Goal: Information Seeking & Learning: Learn about a topic

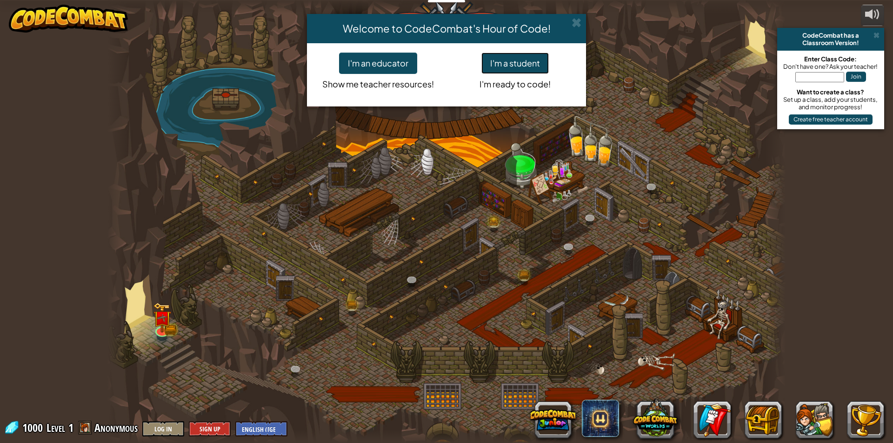
click at [535, 63] on button "I'm a student" at bounding box center [514, 63] width 67 height 21
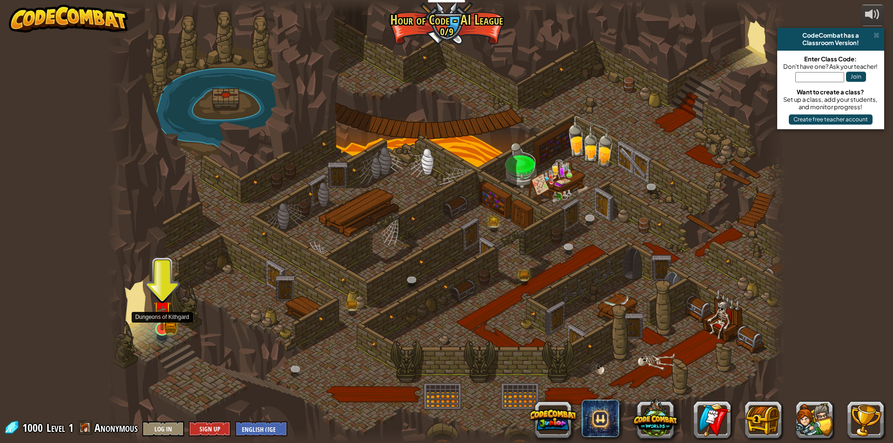
click at [166, 325] on img at bounding box center [162, 310] width 18 height 40
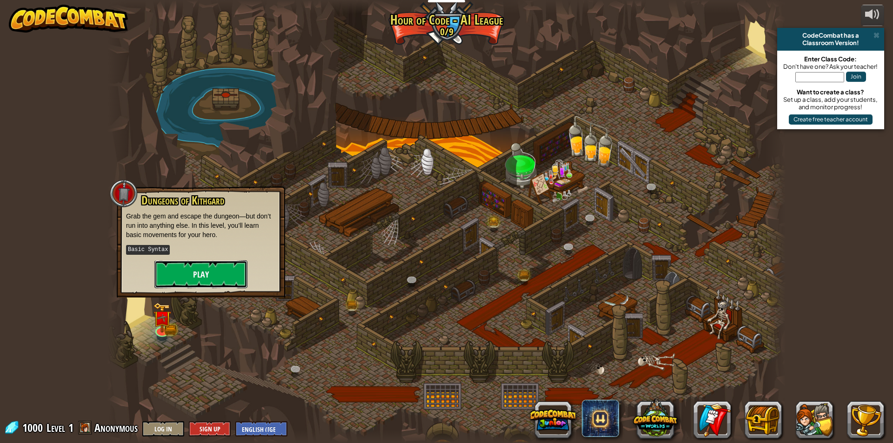
click at [228, 274] on button "Play" at bounding box center [200, 274] width 93 height 28
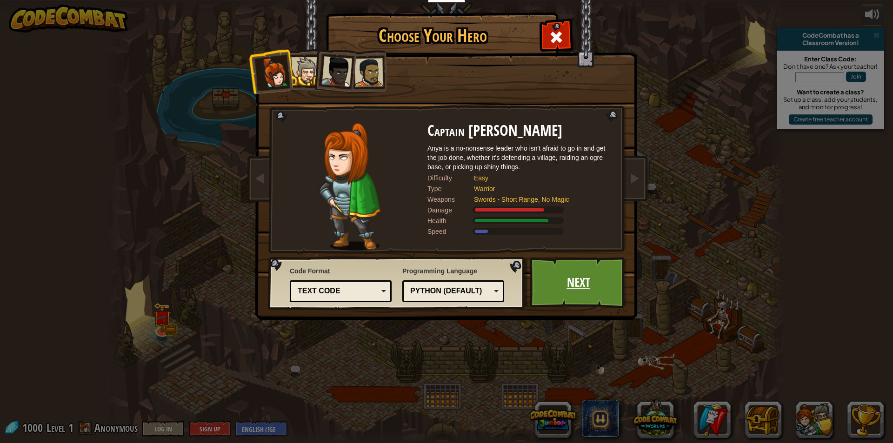
click at [601, 298] on link "Next" at bounding box center [578, 282] width 97 height 51
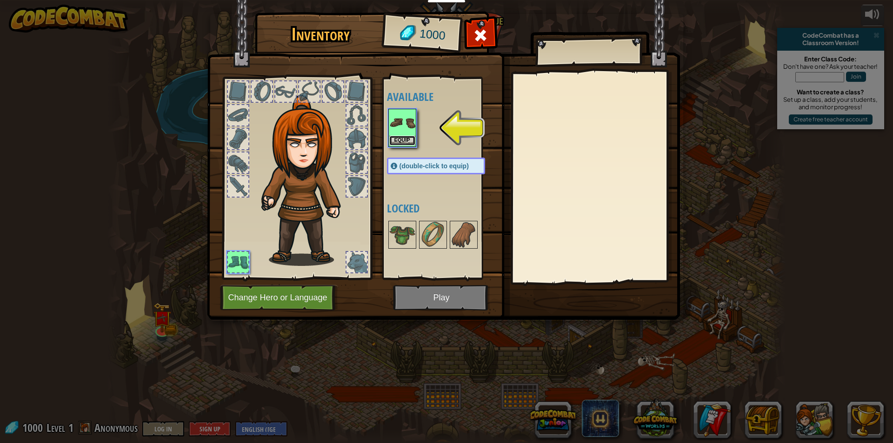
click at [393, 140] on button "Equip" at bounding box center [402, 141] width 26 height 10
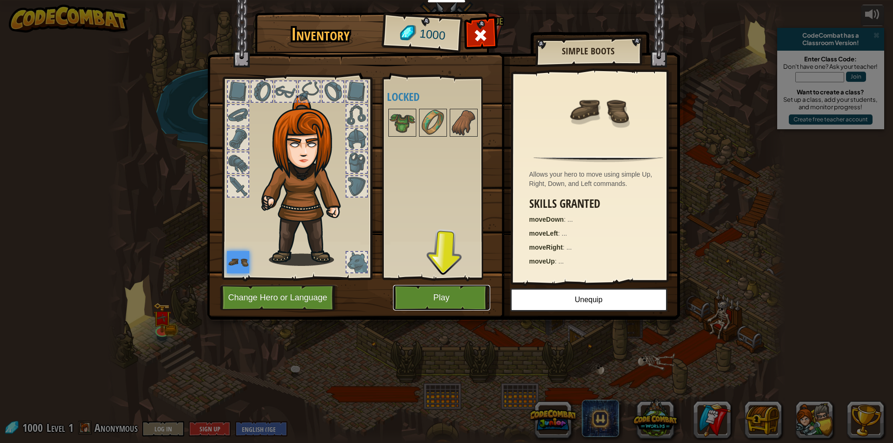
click at [455, 290] on button "Play" at bounding box center [441, 298] width 97 height 26
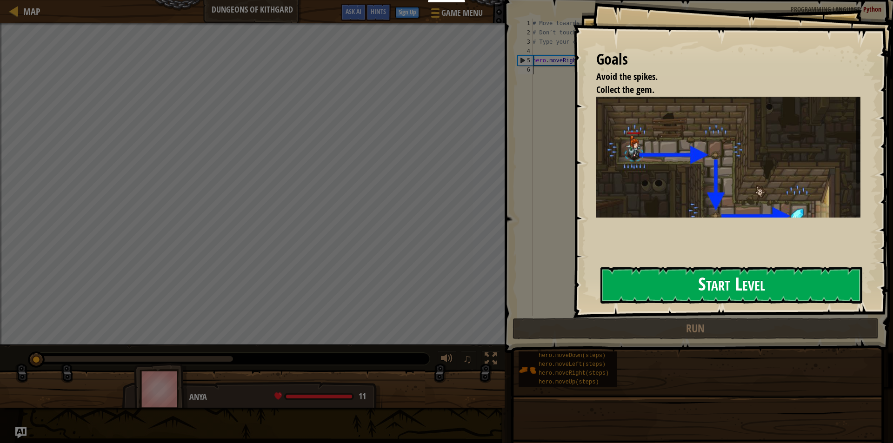
drag, startPoint x: 755, startPoint y: 284, endPoint x: 772, endPoint y: 246, distance: 41.8
click at [755, 283] on button "Start Level" at bounding box center [731, 285] width 262 height 37
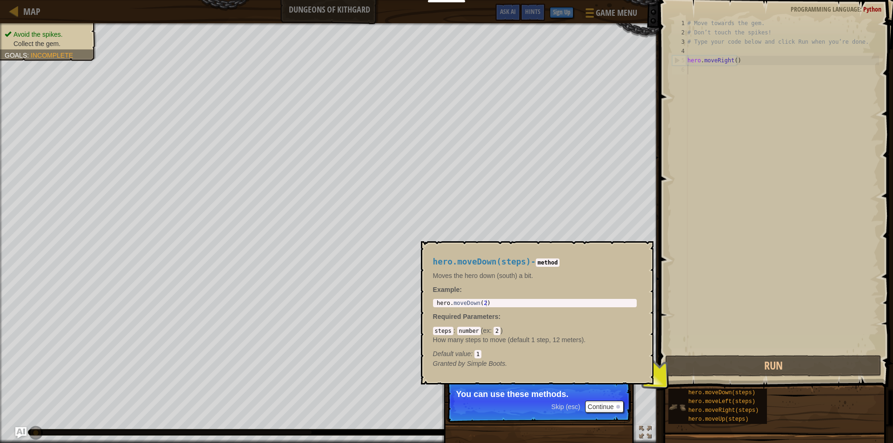
click at [682, 403] on img at bounding box center [677, 408] width 18 height 18
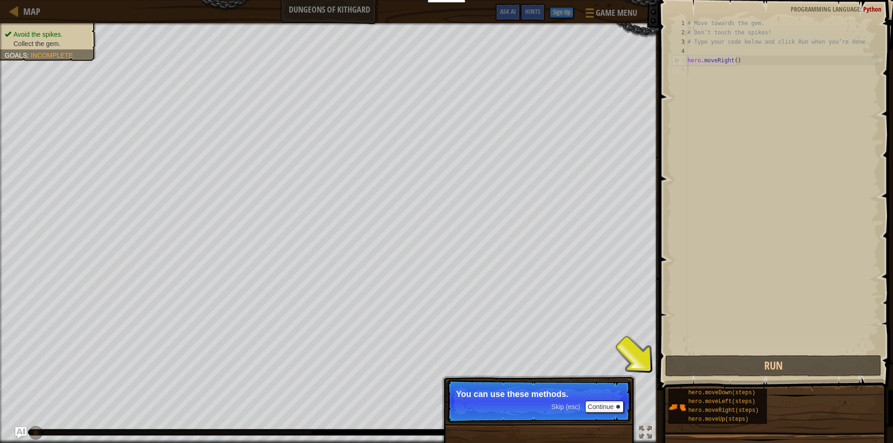
scroll to position [4, 0]
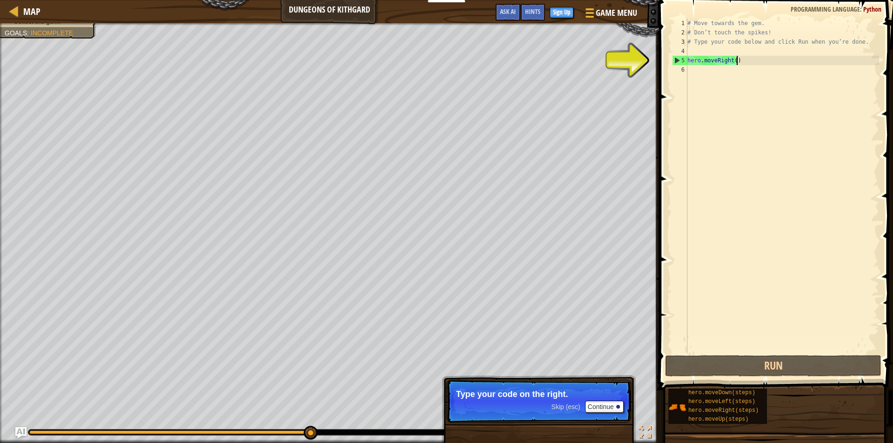
click at [776, 60] on div "# Move towards the gem. # Don’t touch the spikes! # Type your code below and cl…" at bounding box center [782, 195] width 193 height 353
type textarea "hero.moveRight()"
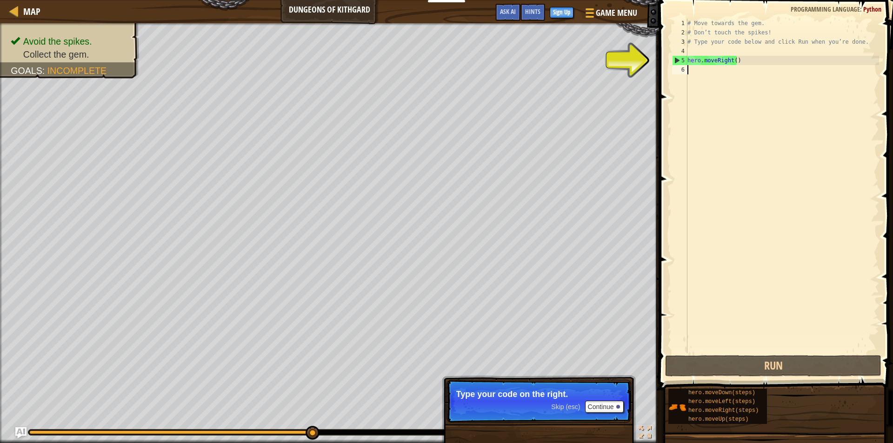
click at [707, 73] on div "# Move towards the gem. # Don’t touch the spikes! # Type your code below and cl…" at bounding box center [782, 195] width 193 height 353
type textarea "h"
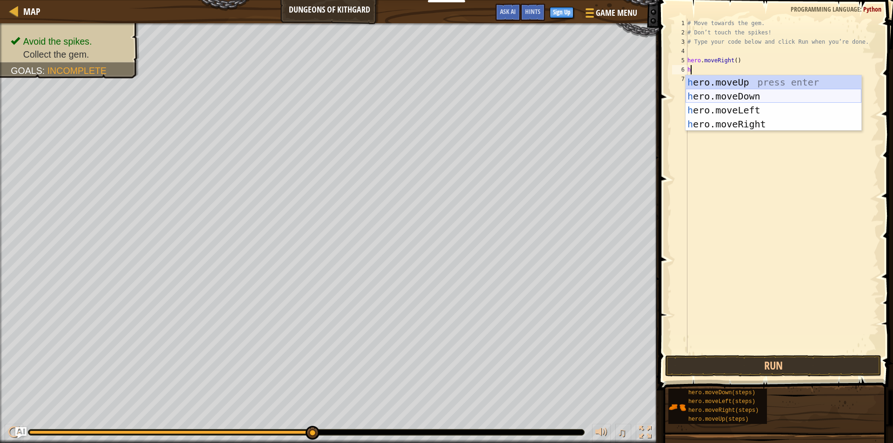
click at [747, 95] on div "h ero.moveUp press enter h ero.moveDown press enter h ero.moveLeft press enter …" at bounding box center [774, 117] width 176 height 84
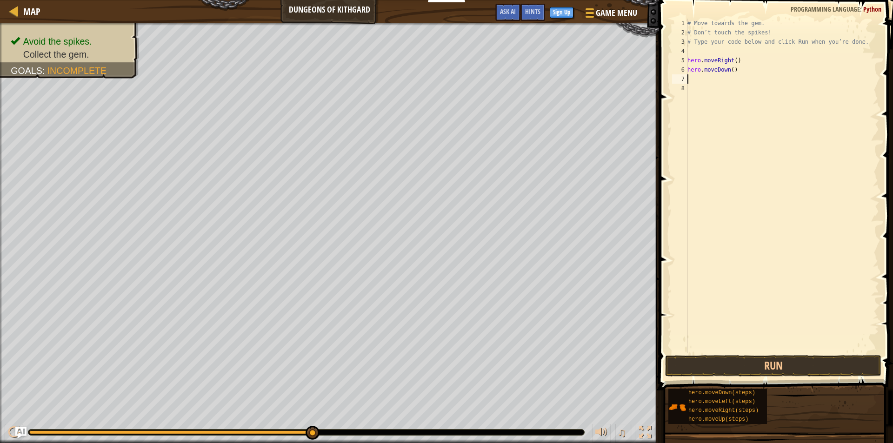
type textarea "h"
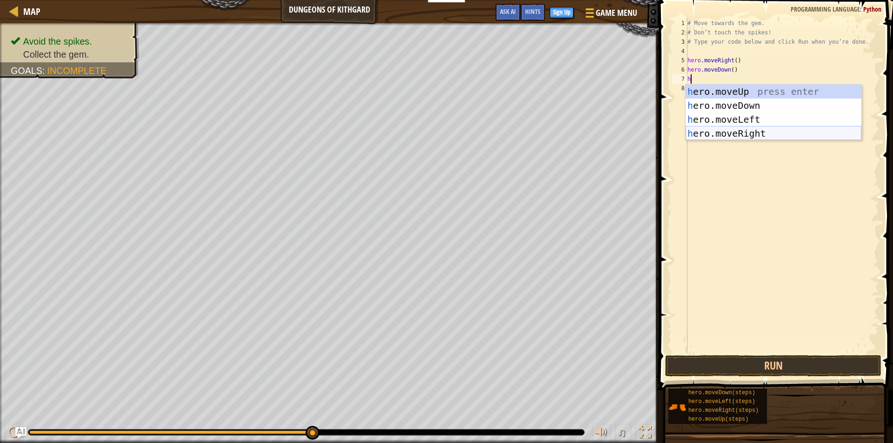
click at [715, 133] on div "h ero.moveUp press enter h ero.moveDown press enter h ero.moveLeft press enter …" at bounding box center [774, 127] width 176 height 84
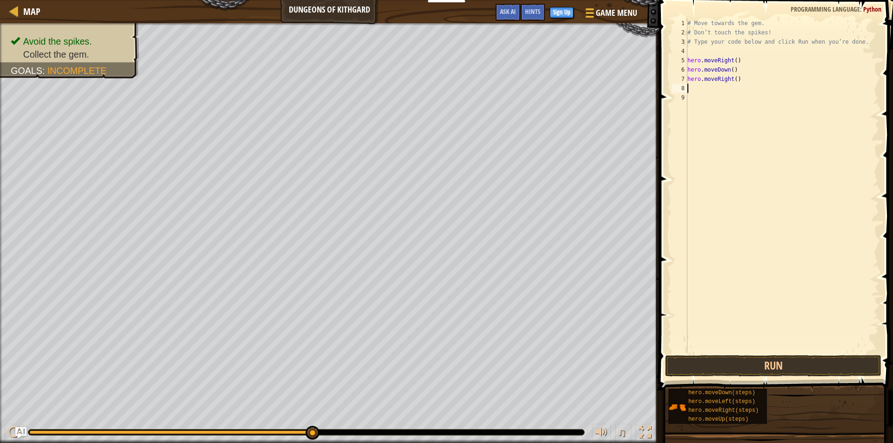
type textarea "h"
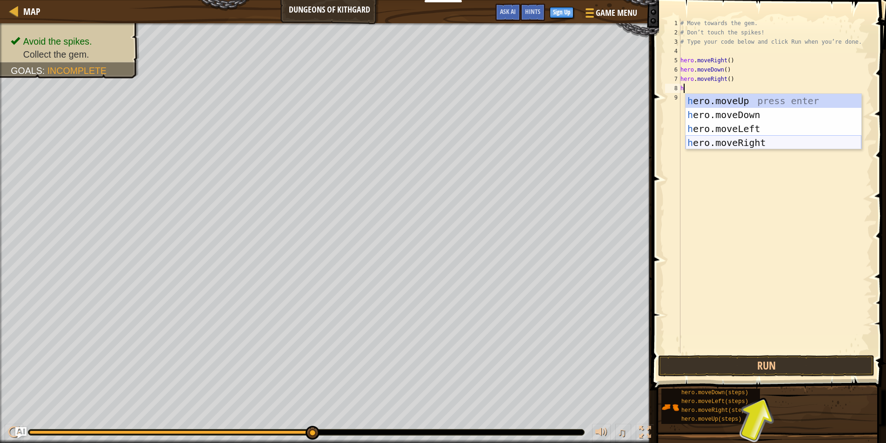
click at [735, 143] on div "h ero.moveUp press enter h ero.moveDown press enter h ero.moveLeft press enter …" at bounding box center [774, 136] width 176 height 84
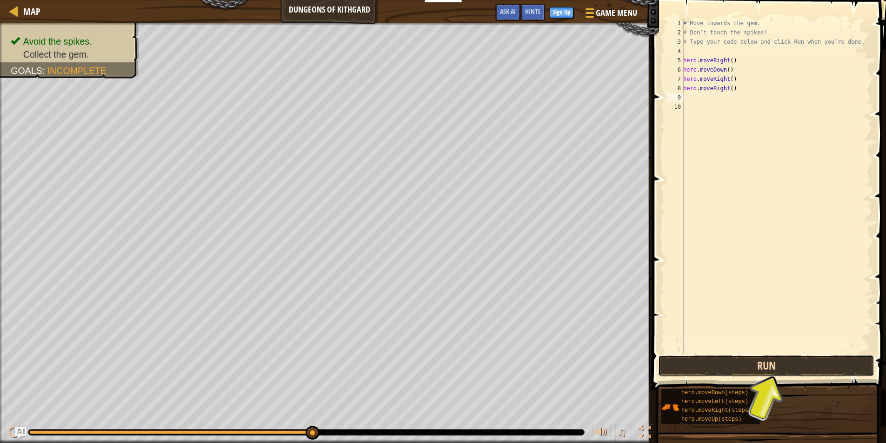
click at [766, 365] on button "Run" at bounding box center [766, 365] width 216 height 21
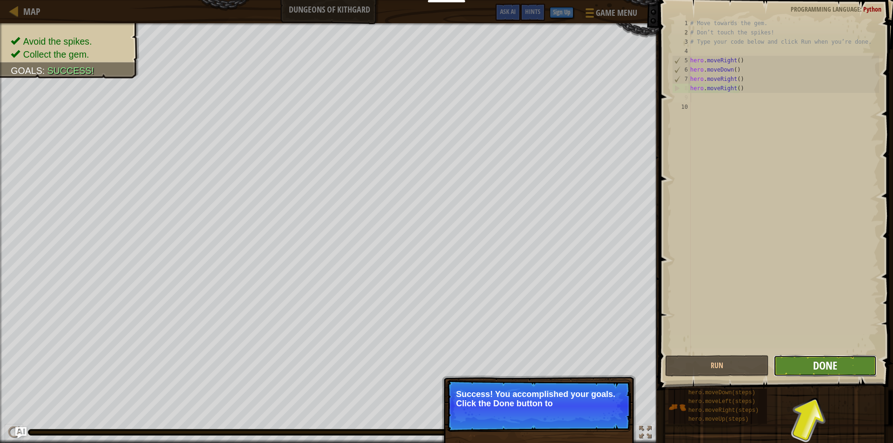
click at [817, 367] on span "Done" at bounding box center [825, 365] width 24 height 15
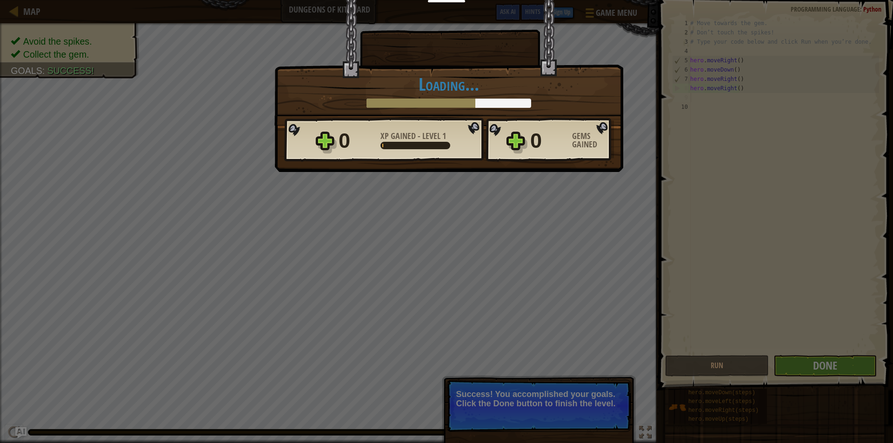
drag, startPoint x: 513, startPoint y: 413, endPoint x: 537, endPoint y: 406, distance: 25.2
click at [514, 413] on div "× Well done, hero. You’re building the strength to escape [PERSON_NAME]. How fu…" at bounding box center [446, 221] width 893 height 443
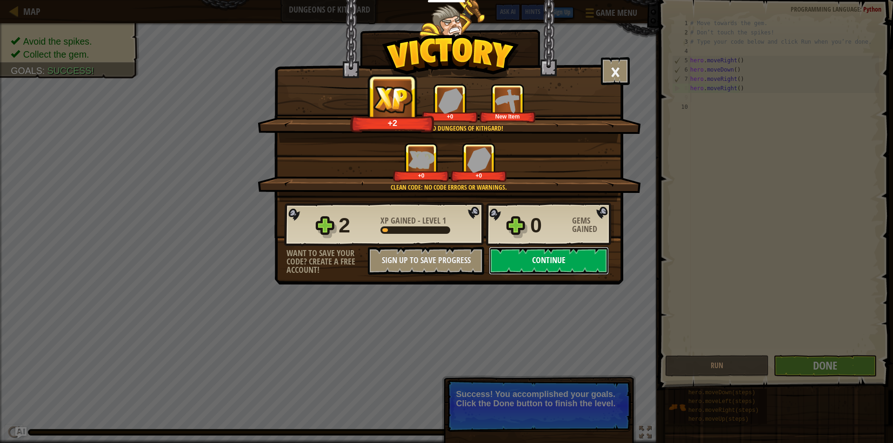
click at [548, 264] on button "Continue" at bounding box center [549, 261] width 120 height 28
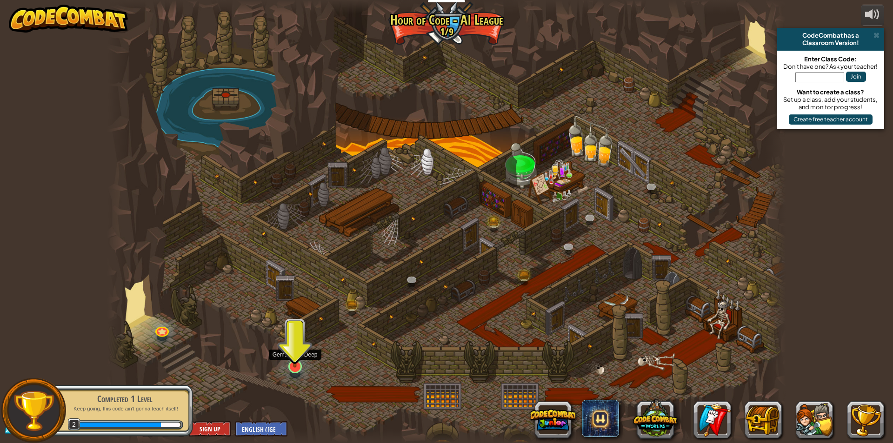
click at [291, 346] on img at bounding box center [295, 347] width 18 height 42
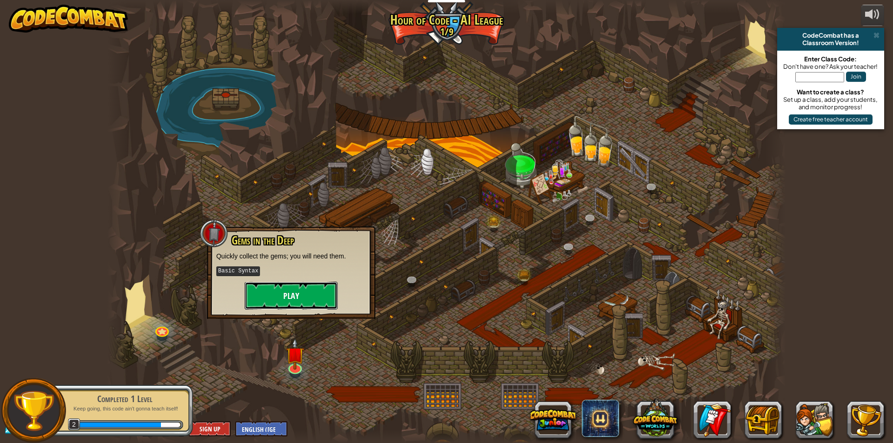
click at [292, 286] on button "Play" at bounding box center [291, 296] width 93 height 28
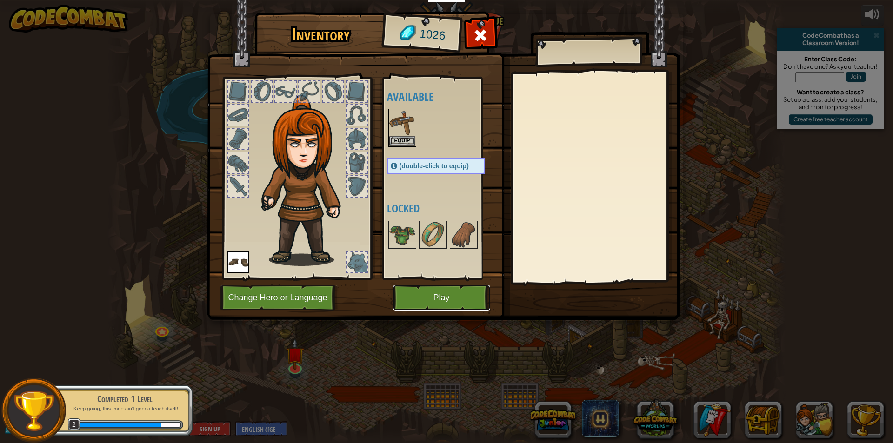
click at [458, 296] on button "Play" at bounding box center [441, 298] width 97 height 26
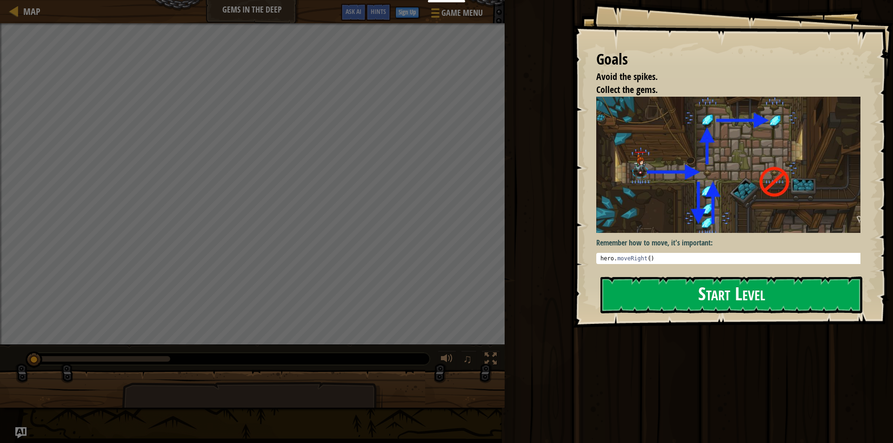
click at [729, 293] on button "Start Level" at bounding box center [731, 295] width 262 height 37
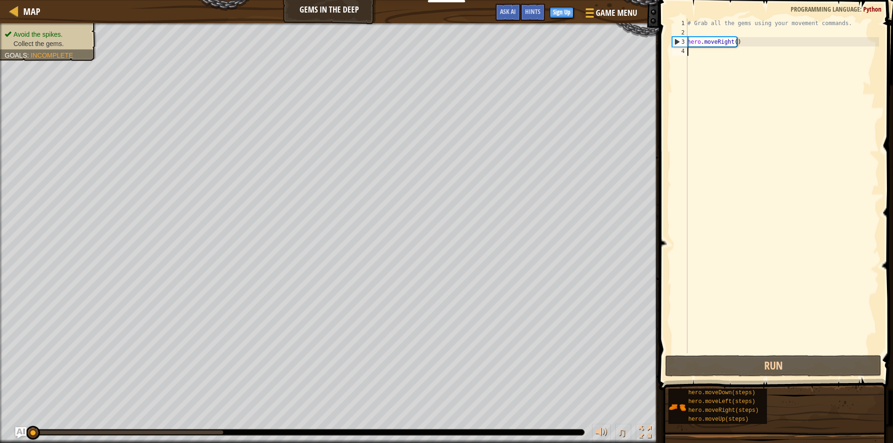
type textarea "m"
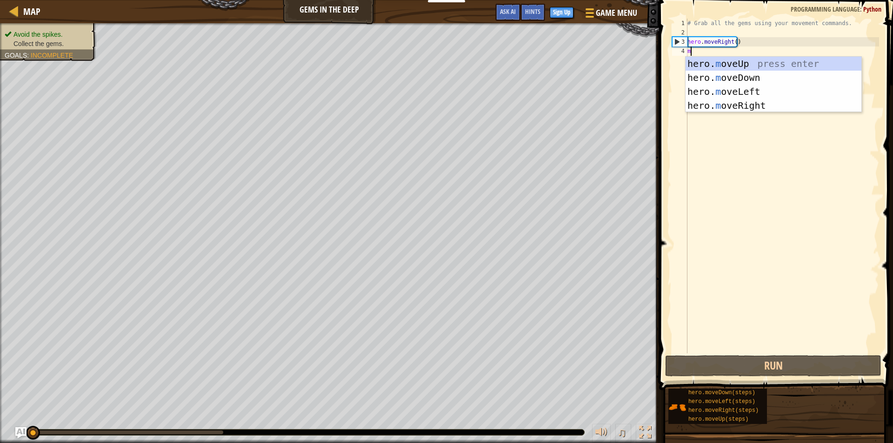
scroll to position [4, 0]
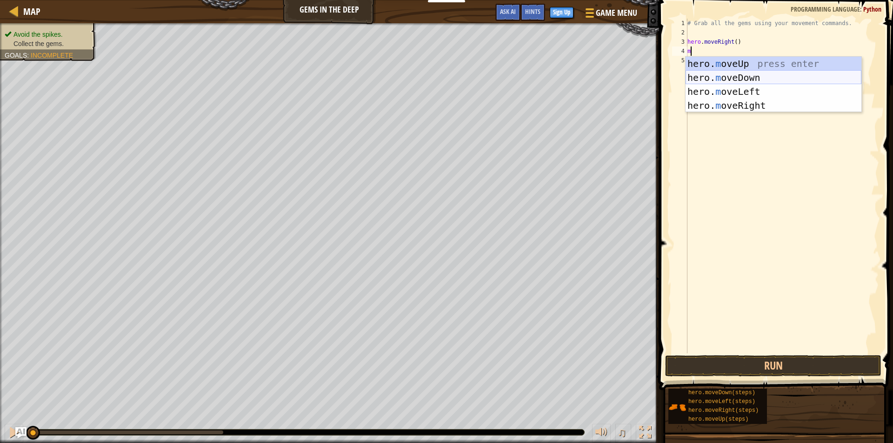
click at [736, 76] on div "hero. m oveUp press enter hero. m oveDown press enter hero. m oveLeft press ent…" at bounding box center [774, 99] width 176 height 84
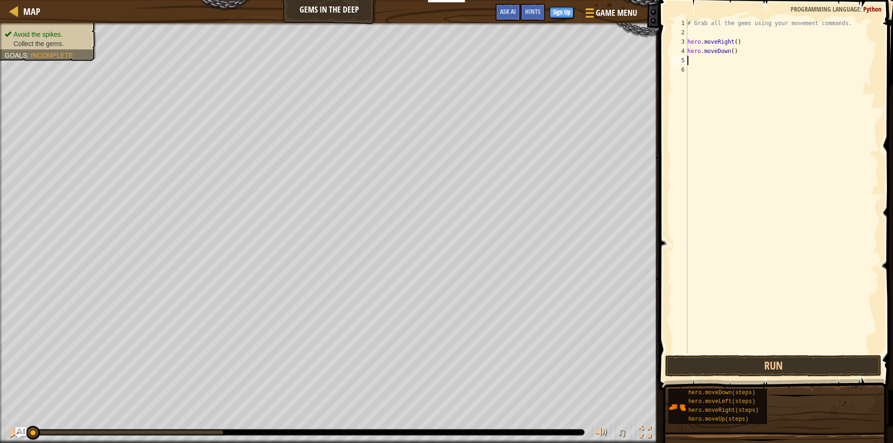
type textarea "m"
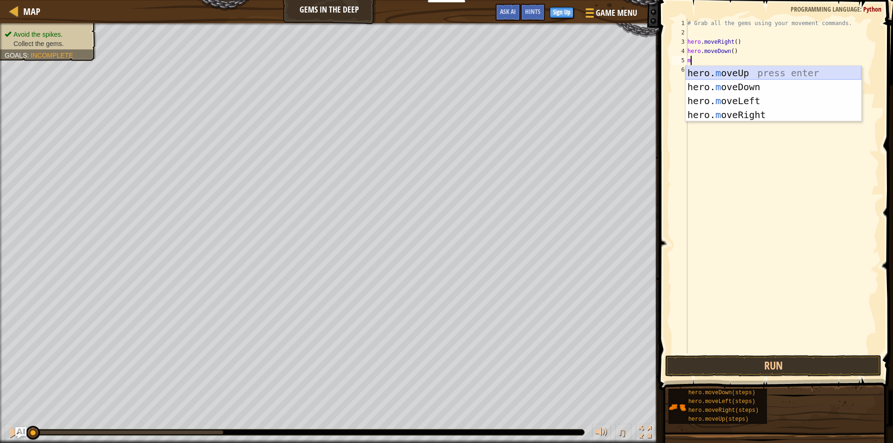
click at [739, 72] on div "hero. m oveUp press enter hero. m oveDown press enter hero. m oveLeft press ent…" at bounding box center [774, 108] width 176 height 84
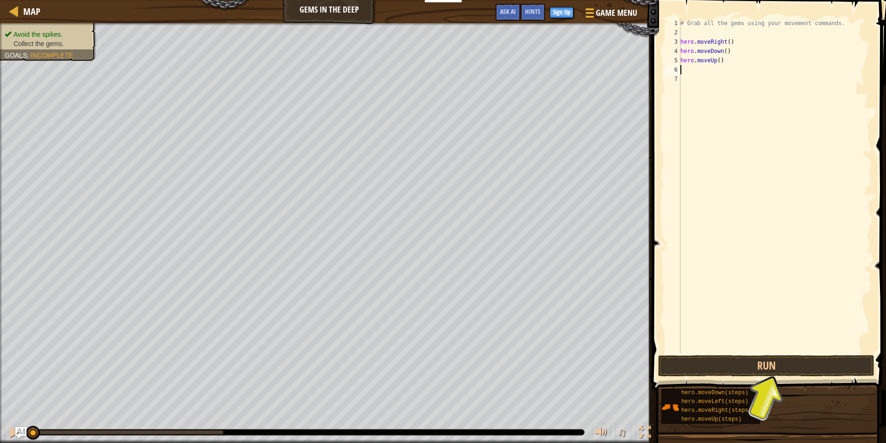
type textarea "m"
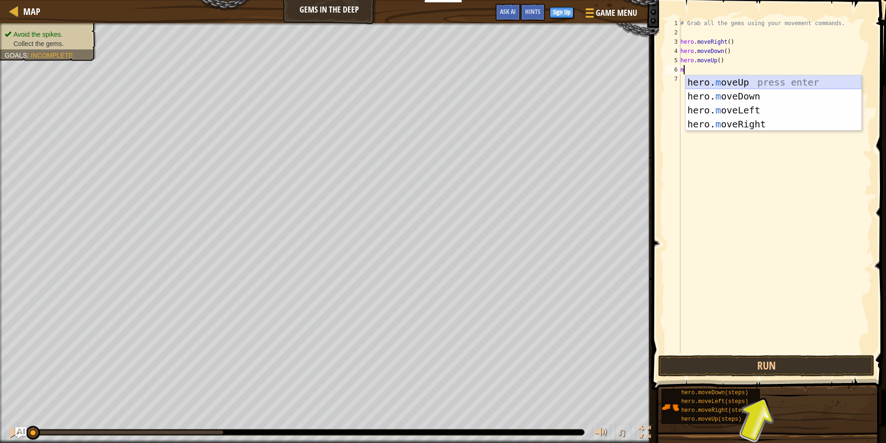
click at [731, 82] on div "hero. m oveUp press enter hero. m oveDown press enter hero. m oveLeft press ent…" at bounding box center [774, 117] width 176 height 84
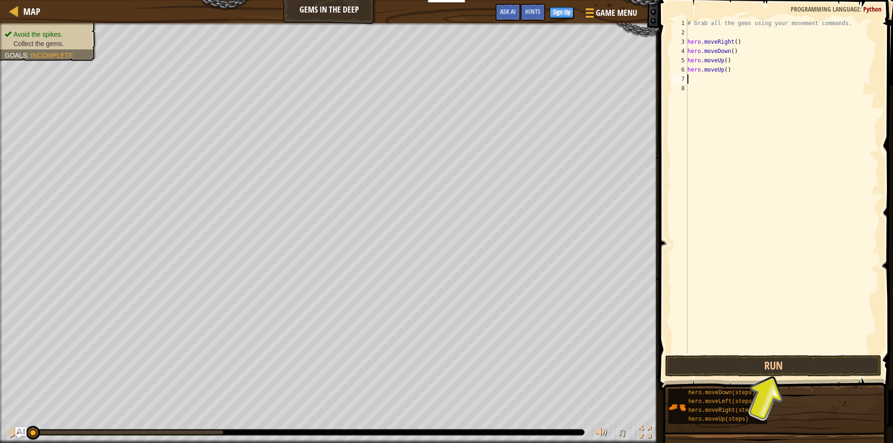
type textarea "m"
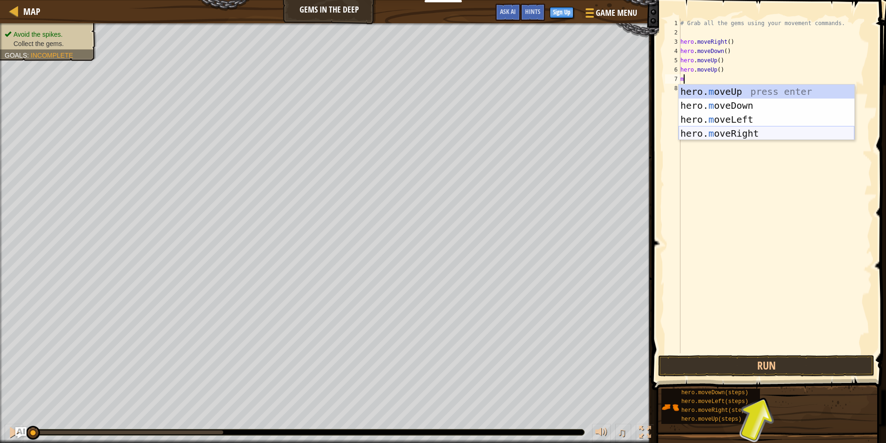
click at [730, 133] on div "hero. m oveUp press enter hero. m oveDown press enter hero. m oveLeft press ent…" at bounding box center [767, 127] width 176 height 84
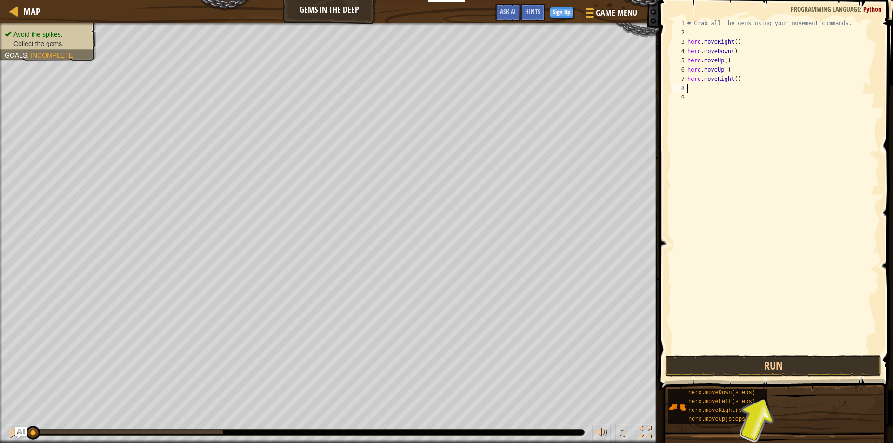
type textarea "m"
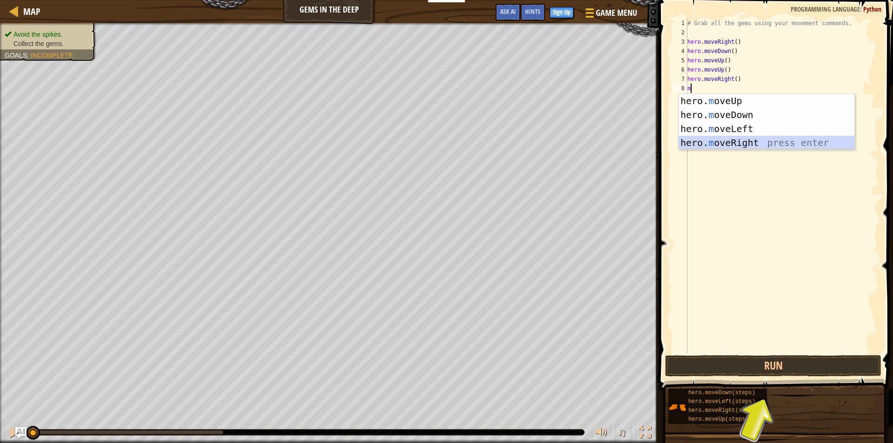
click at [726, 143] on div "hero. m oveUp press enter hero. m oveDown press enter hero. m oveLeft press ent…" at bounding box center [767, 136] width 176 height 84
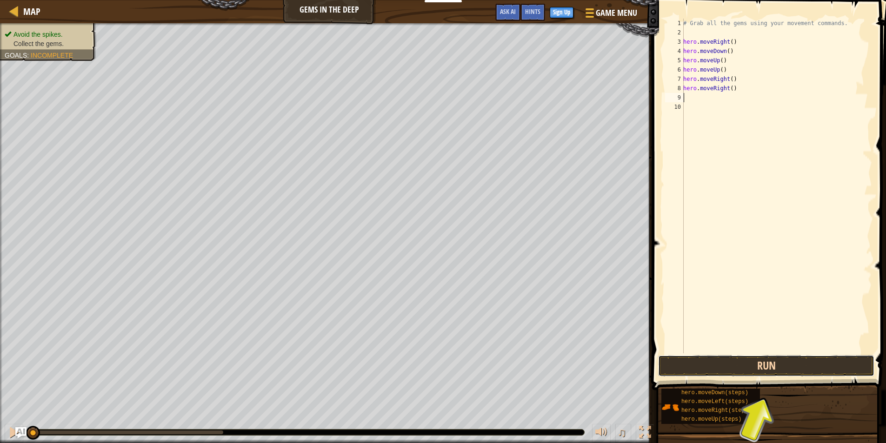
drag, startPoint x: 681, startPoint y: 366, endPoint x: 678, endPoint y: 371, distance: 6.2
click at [681, 366] on button "Run" at bounding box center [766, 365] width 216 height 21
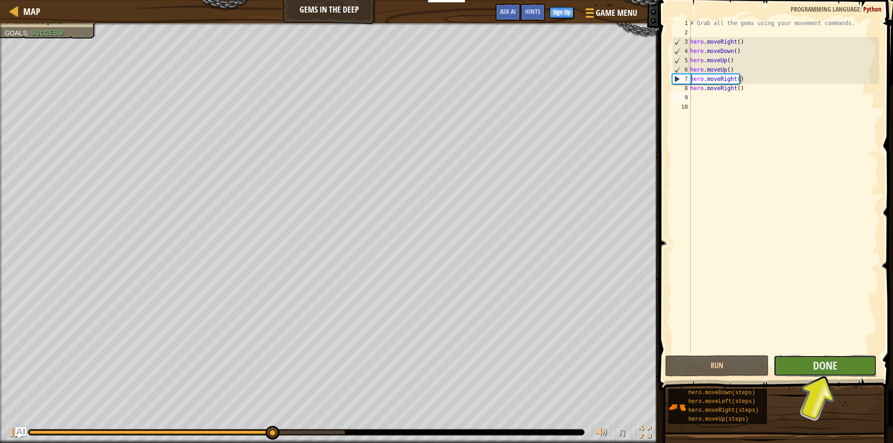
click at [800, 366] on button "Done" at bounding box center [825, 365] width 104 height 21
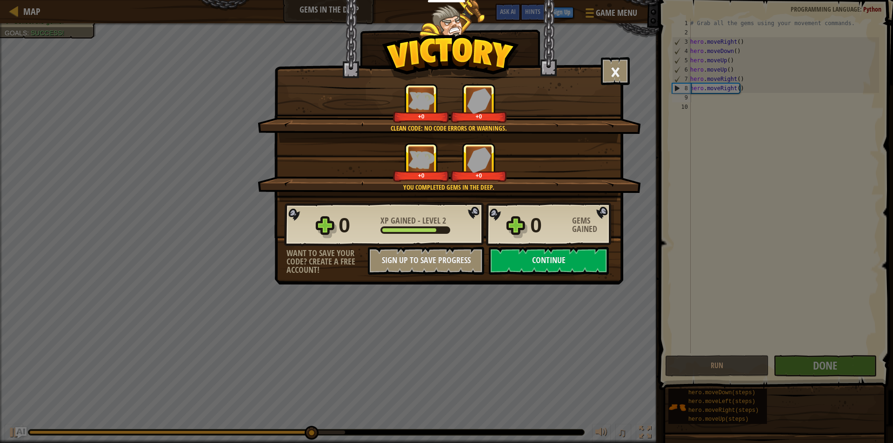
click at [536, 246] on div "0 XP Gained - Level 2 0 Gems Gained" at bounding box center [449, 224] width 330 height 45
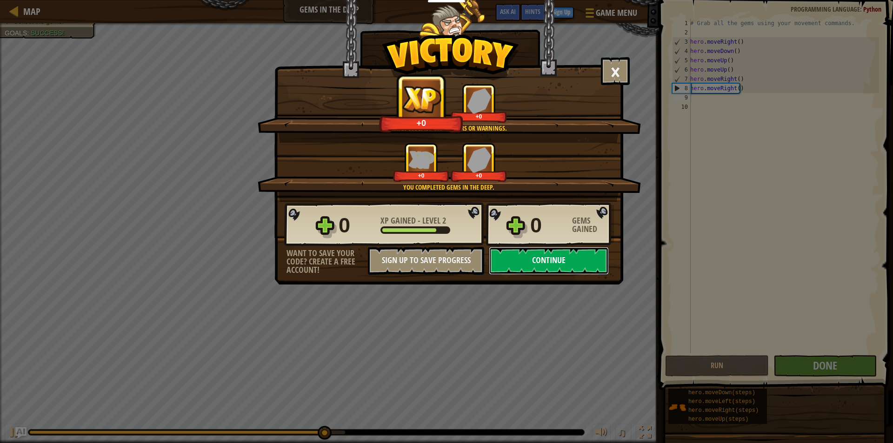
click at [534, 260] on button "Continue" at bounding box center [549, 261] width 120 height 28
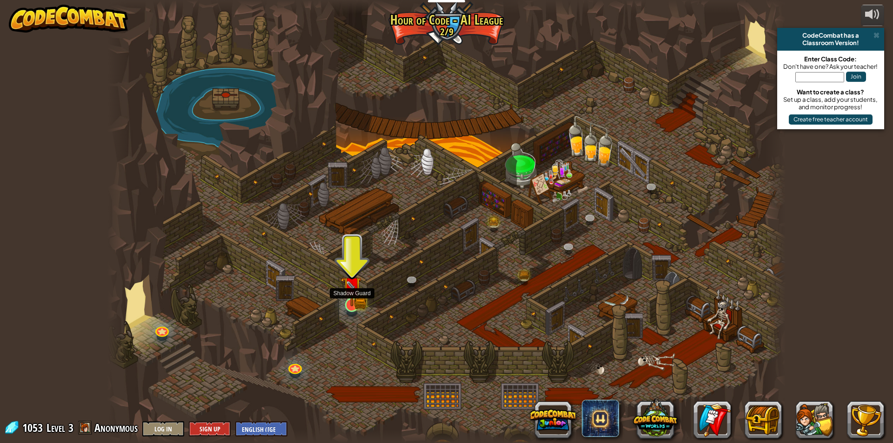
click at [353, 299] on img at bounding box center [352, 286] width 18 height 40
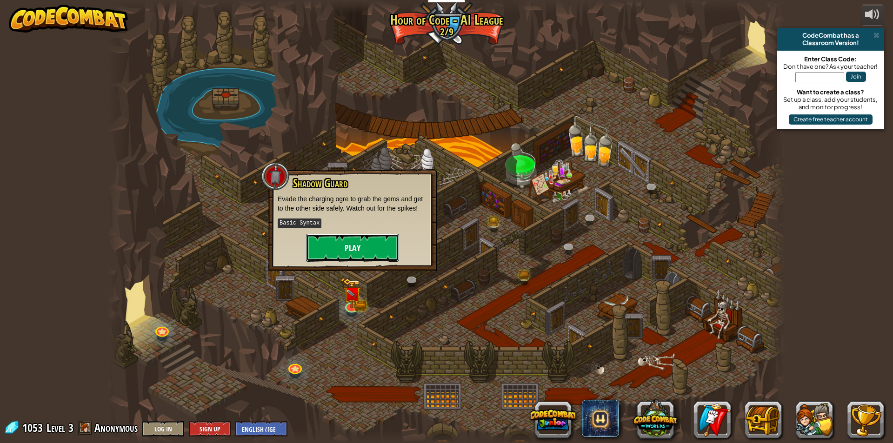
click at [369, 243] on button "Play" at bounding box center [352, 248] width 93 height 28
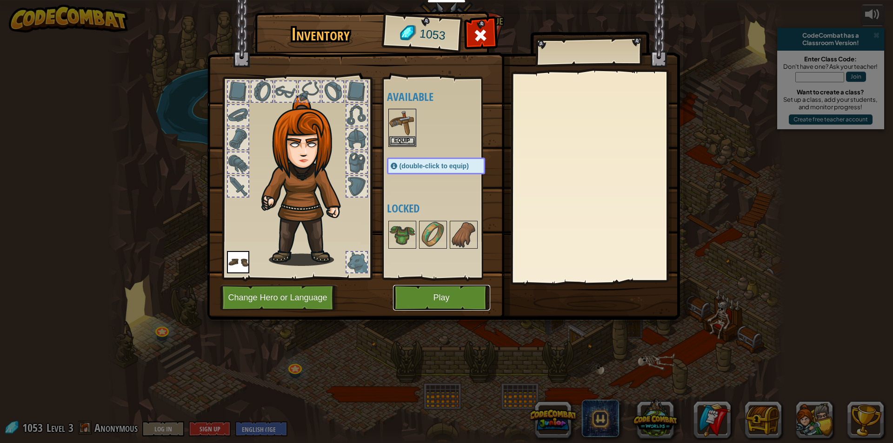
drag, startPoint x: 426, startPoint y: 297, endPoint x: 425, endPoint y: 301, distance: 4.7
click at [425, 301] on button "Play" at bounding box center [441, 298] width 97 height 26
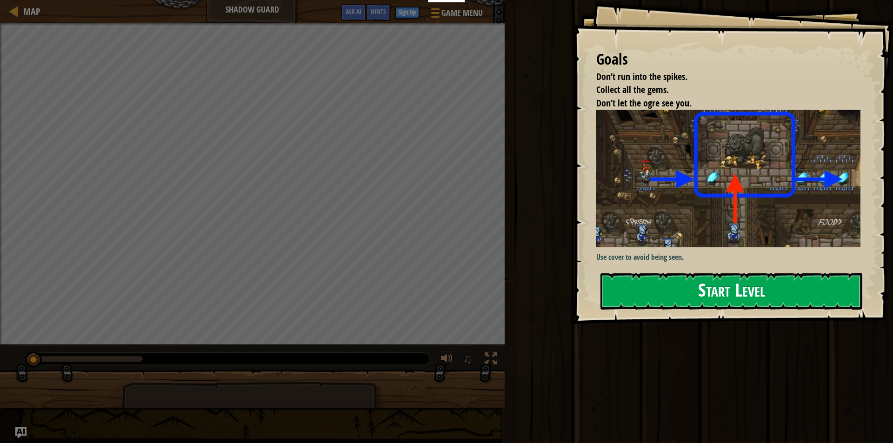
click at [693, 293] on button "Start Level" at bounding box center [731, 291] width 262 height 37
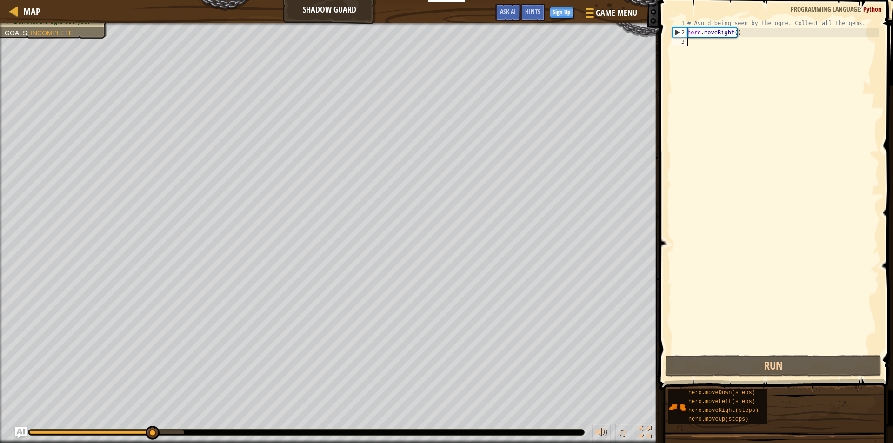
type textarea "m"
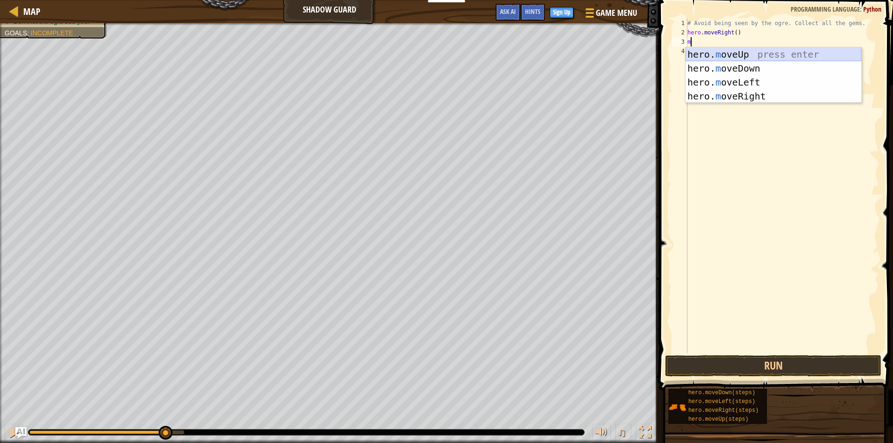
click at [726, 57] on div "hero. m oveUp press enter hero. m oveDown press enter hero. m oveLeft press ent…" at bounding box center [774, 89] width 176 height 84
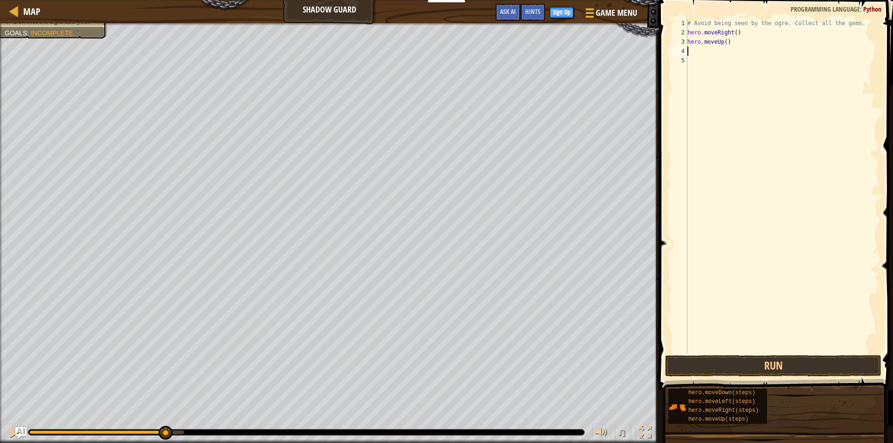
type textarea "m"
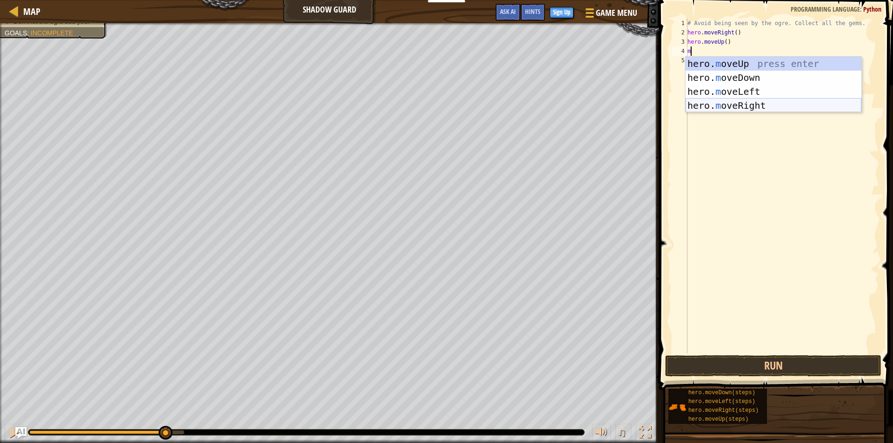
click at [728, 107] on div "hero. m oveUp press enter hero. m oveDown press enter hero. m oveLeft press ent…" at bounding box center [774, 99] width 176 height 84
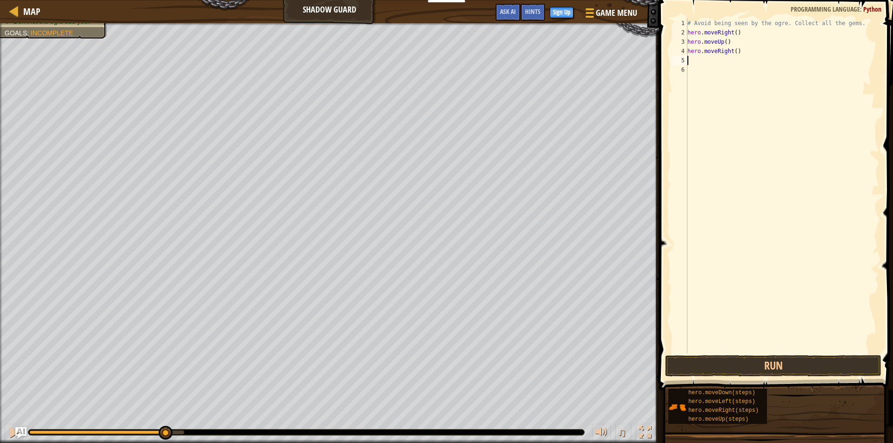
type textarea "m"
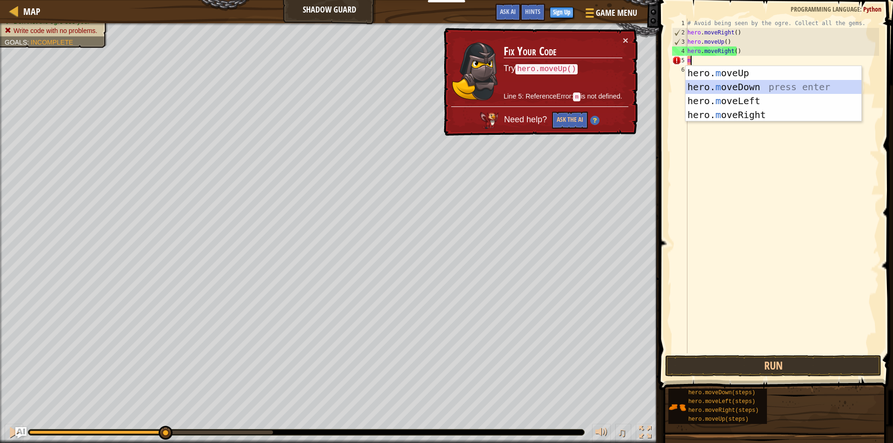
click at [746, 90] on div "hero. m oveUp press enter hero. m oveDown press enter hero. m oveLeft press ent…" at bounding box center [774, 108] width 176 height 84
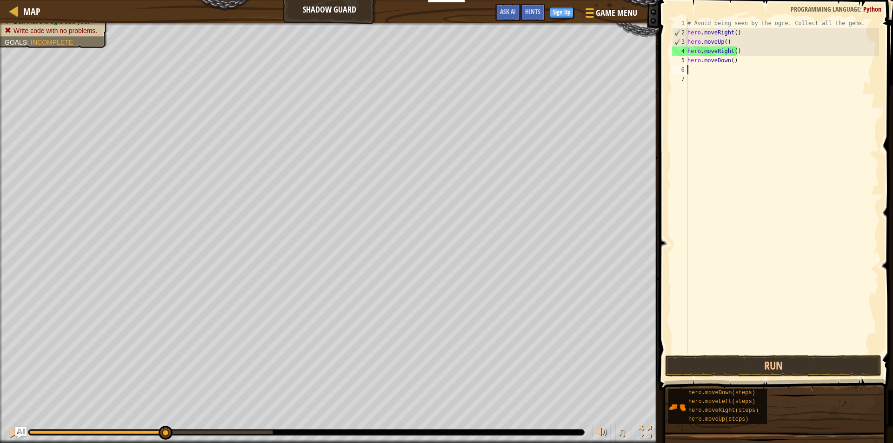
type textarea "m"
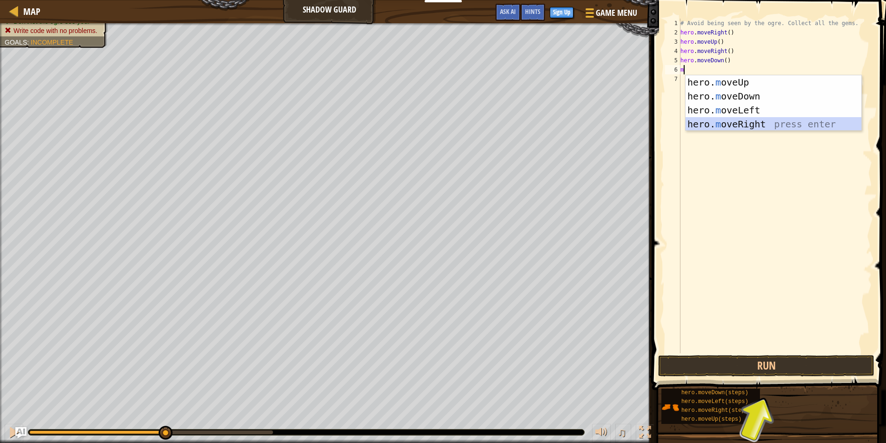
click at [740, 125] on div "hero. m oveUp press enter hero. m oveDown press enter hero. m oveLeft press ent…" at bounding box center [774, 117] width 176 height 84
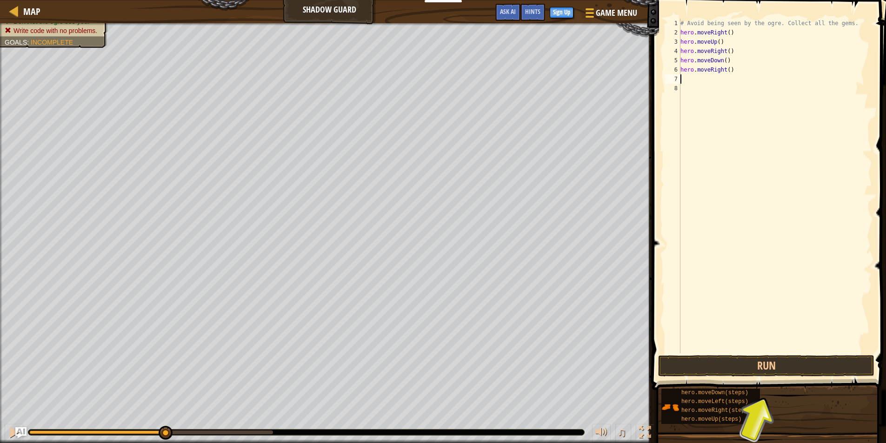
type textarea "m"
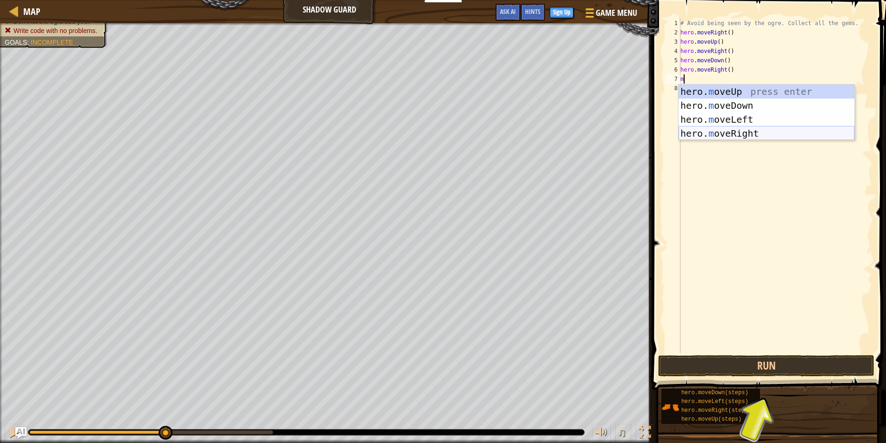
click at [738, 131] on div "hero. m oveUp press enter hero. m oveDown press enter hero. m oveLeft press ent…" at bounding box center [767, 127] width 176 height 84
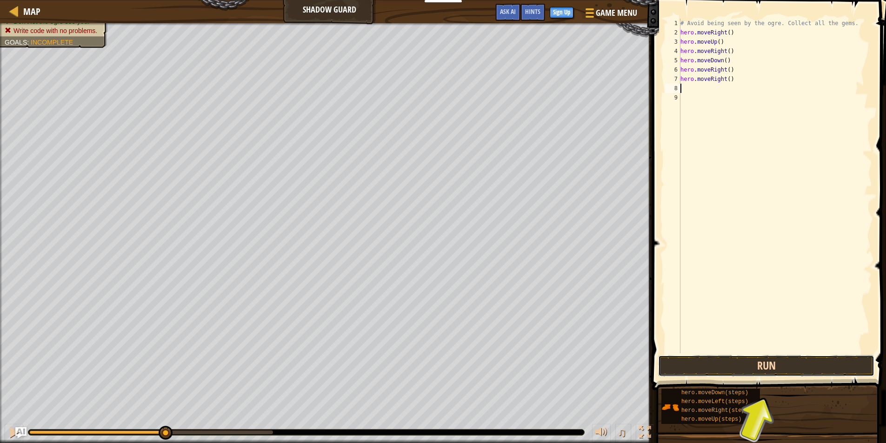
click at [784, 362] on button "Run" at bounding box center [766, 365] width 216 height 21
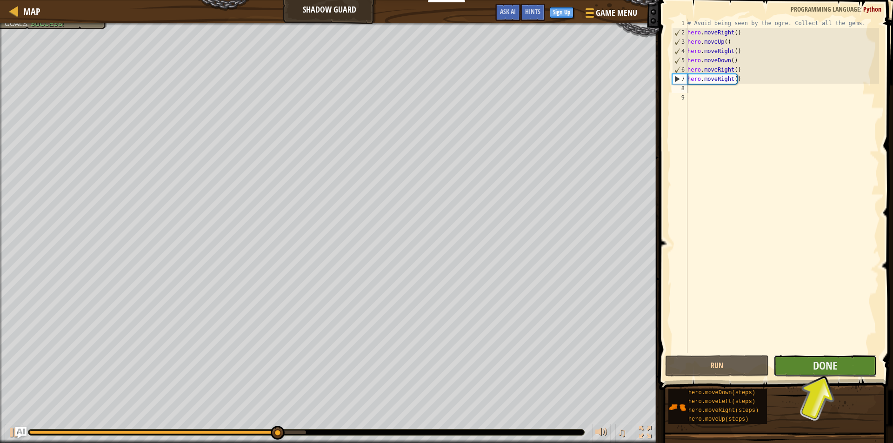
click at [805, 368] on button "Done" at bounding box center [825, 365] width 104 height 21
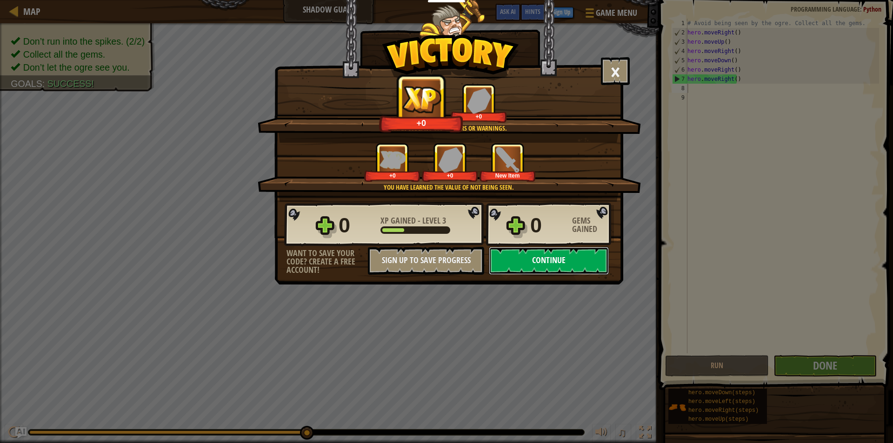
click at [529, 257] on button "Continue" at bounding box center [549, 261] width 120 height 28
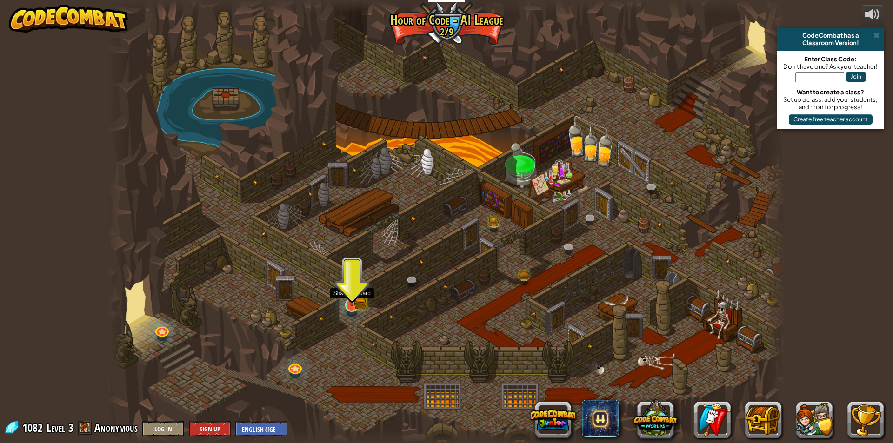
click at [350, 296] on img at bounding box center [352, 286] width 18 height 40
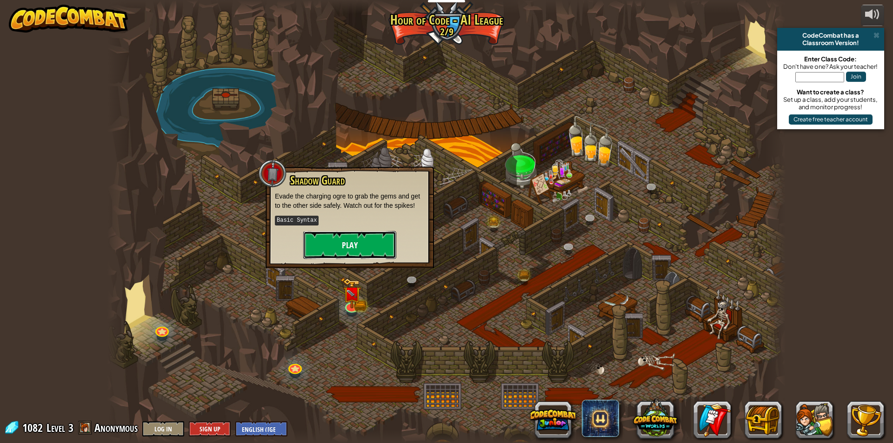
click at [343, 246] on button "Play" at bounding box center [349, 245] width 93 height 28
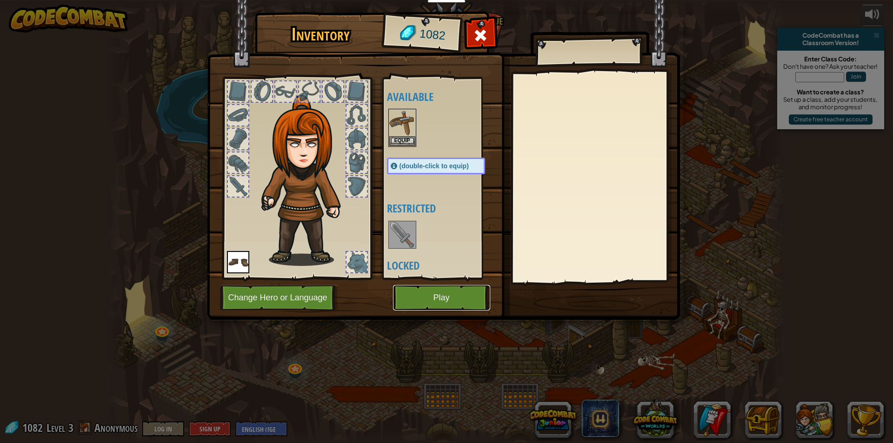
click at [408, 299] on button "Play" at bounding box center [441, 298] width 97 height 26
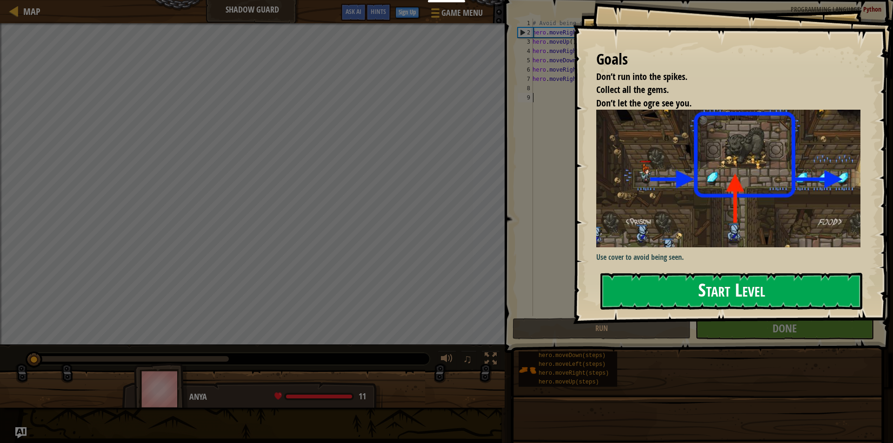
click at [662, 285] on button "Start Level" at bounding box center [731, 291] width 262 height 37
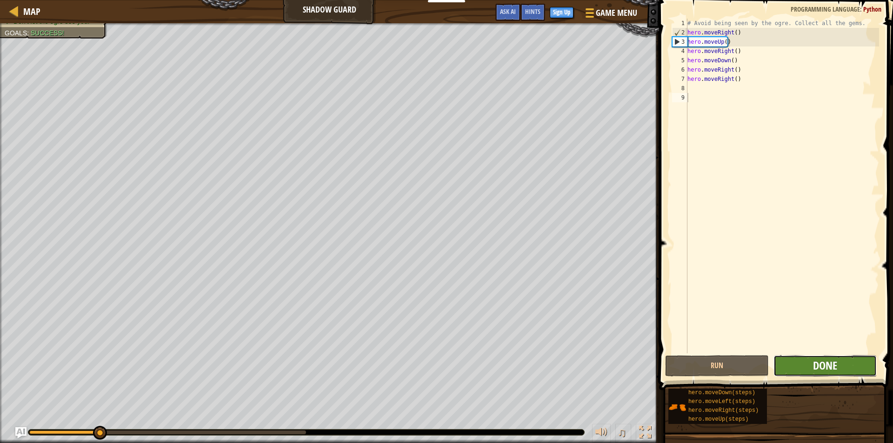
click at [836, 363] on span "Done" at bounding box center [825, 365] width 24 height 15
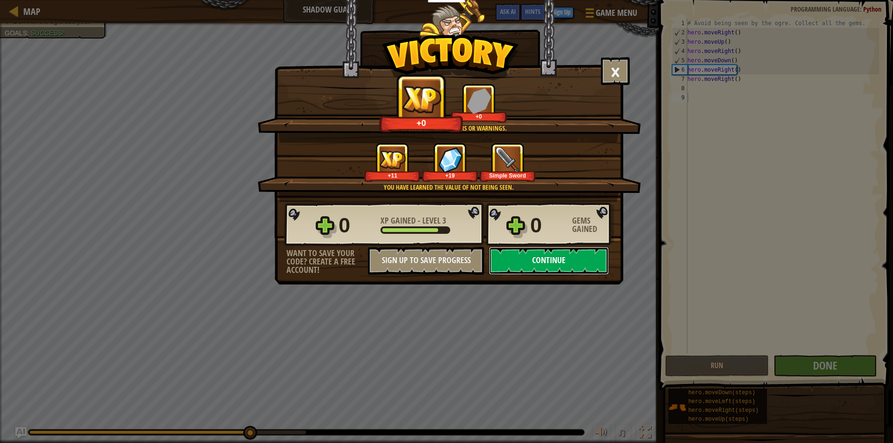
click at [533, 256] on button "Continue" at bounding box center [549, 261] width 120 height 28
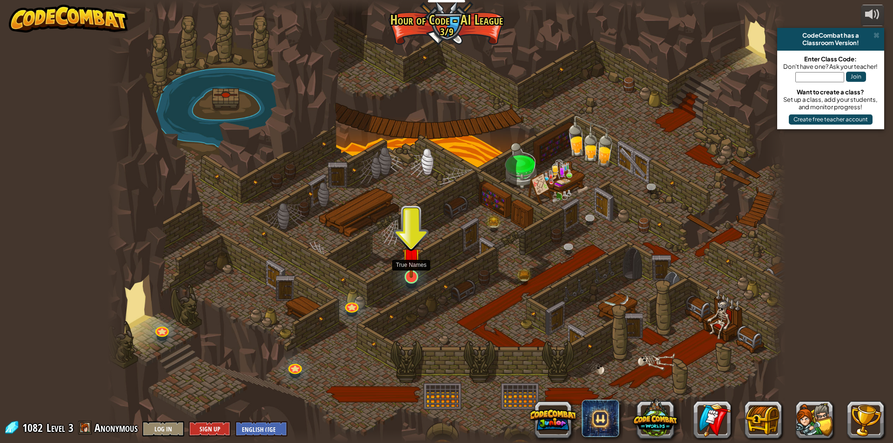
click at [409, 260] on img at bounding box center [411, 257] width 18 height 42
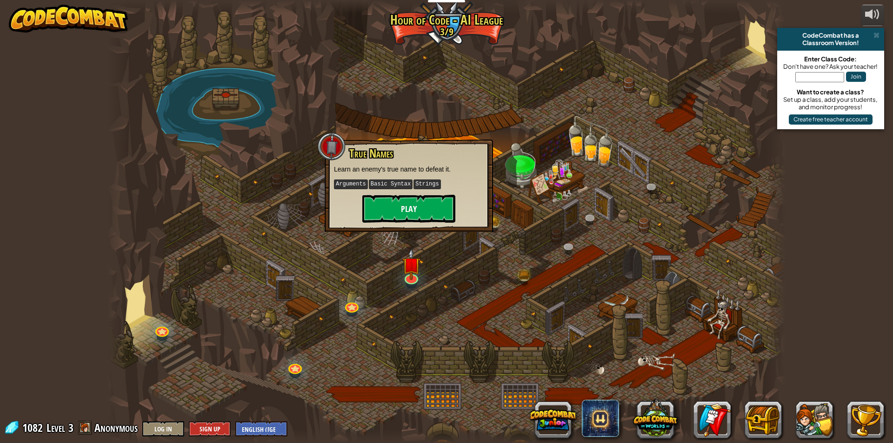
click at [427, 202] on div "True Names Learn an enemy's true name to defeat it. Arguments Basic Syntax Stri…" at bounding box center [409, 184] width 150 height 75
click at [427, 205] on button "Play" at bounding box center [408, 209] width 93 height 28
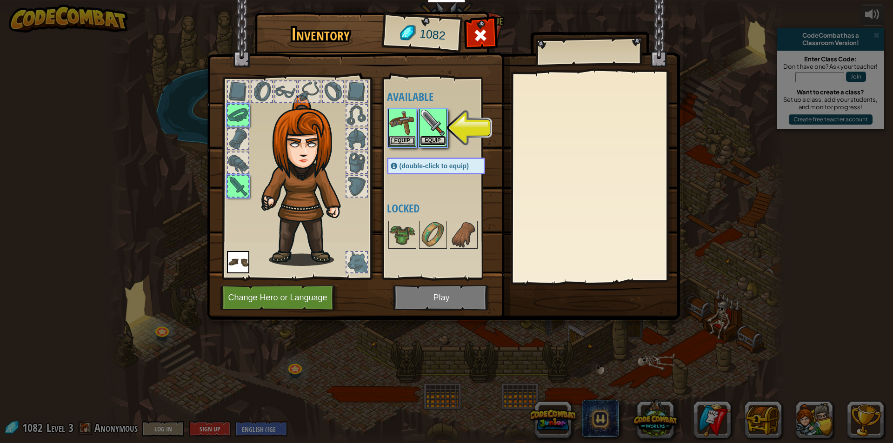
click at [440, 137] on button "Equip" at bounding box center [433, 141] width 26 height 10
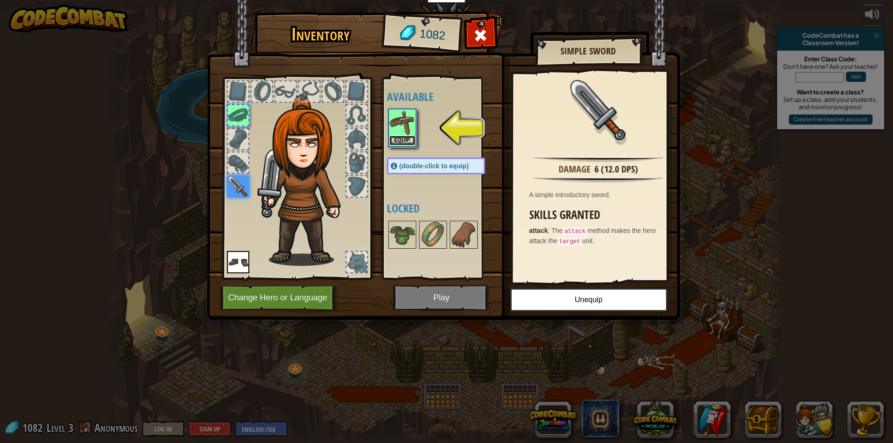
click at [408, 139] on button "Equip" at bounding box center [402, 141] width 26 height 10
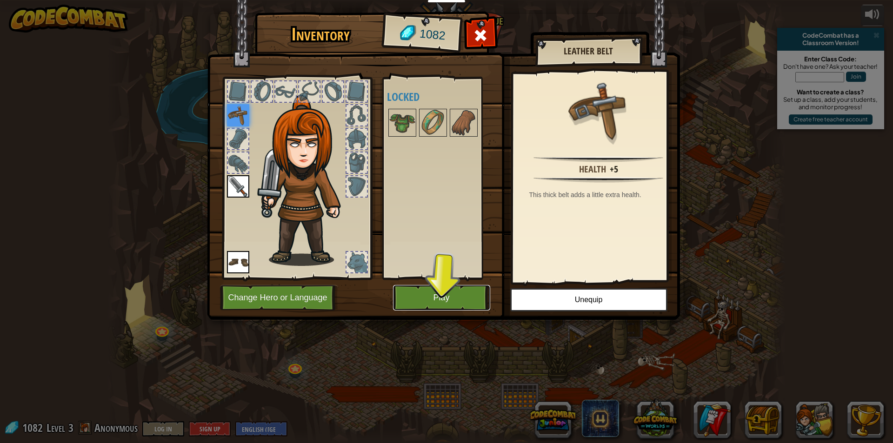
click at [458, 292] on button "Play" at bounding box center [441, 298] width 97 height 26
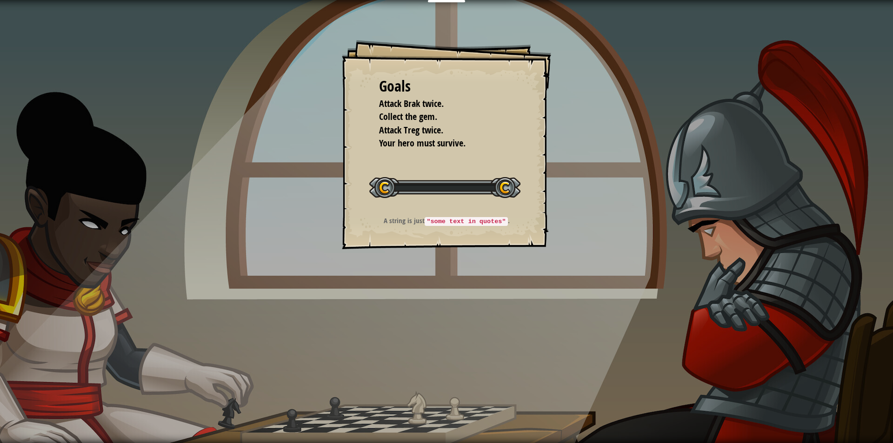
click at [468, 293] on div "Goals Attack Brak twice. Collect the gem. Attack Treg twice. Your hero must sur…" at bounding box center [446, 221] width 893 height 443
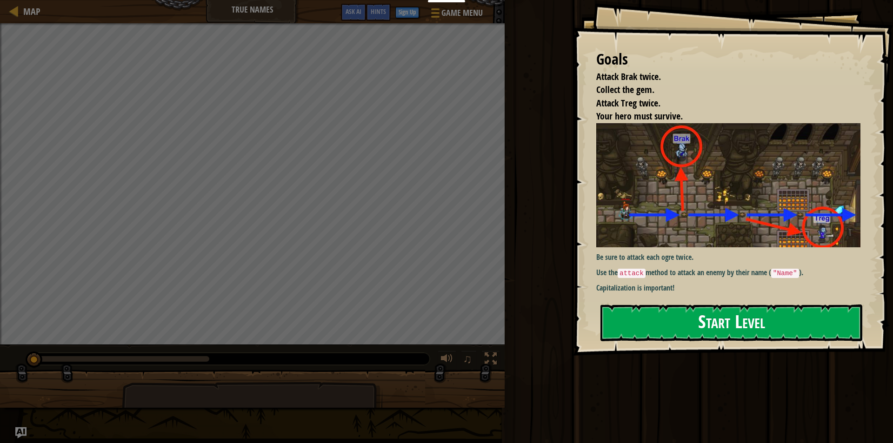
click at [682, 327] on button "Start Level" at bounding box center [731, 323] width 262 height 37
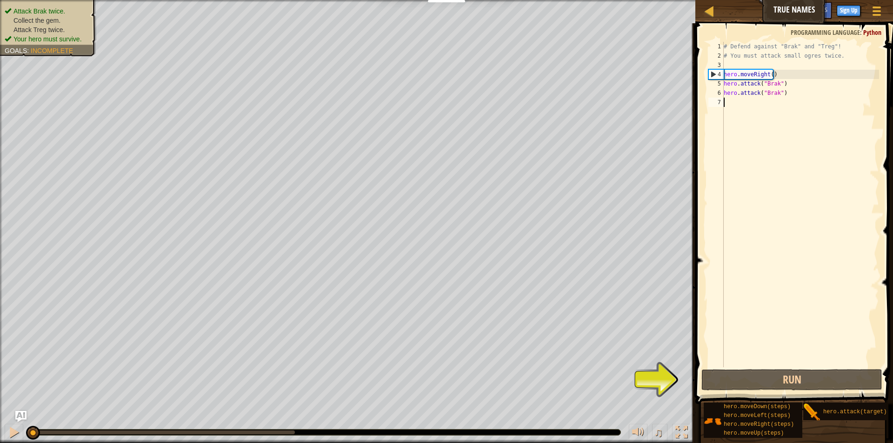
click at [737, 106] on div "# Defend against "Brak" and "Treg"! # You must attack small ogres twice. hero .…" at bounding box center [800, 214] width 157 height 344
type textarea "m"
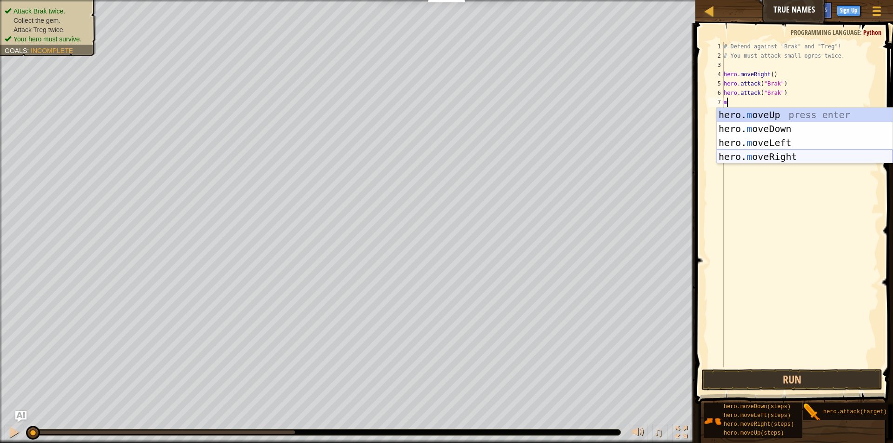
click at [767, 156] on div "hero. m oveUp press enter hero. m oveDown press enter hero. m oveLeft press ent…" at bounding box center [805, 150] width 176 height 84
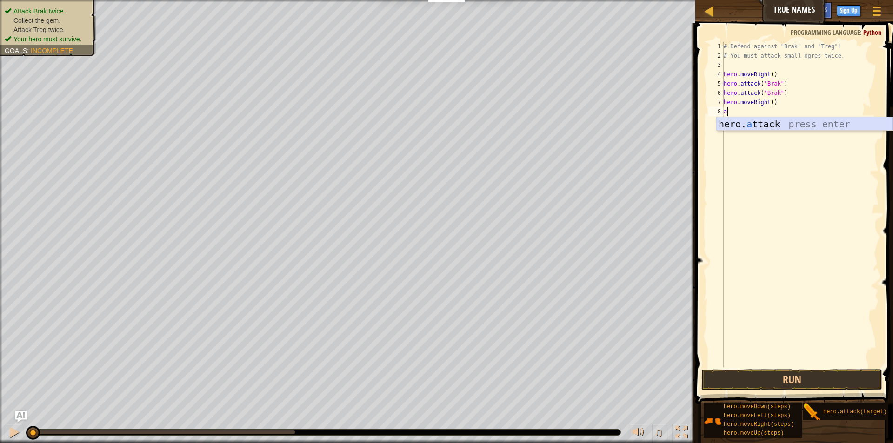
click at [751, 121] on div "hero. a ttack press enter" at bounding box center [805, 138] width 176 height 42
type textarea "hero.attack("treg")"
click at [738, 123] on div "# Defend against "Brak" and "Treg"! # You must attack small ogres twice. hero .…" at bounding box center [800, 214] width 157 height 344
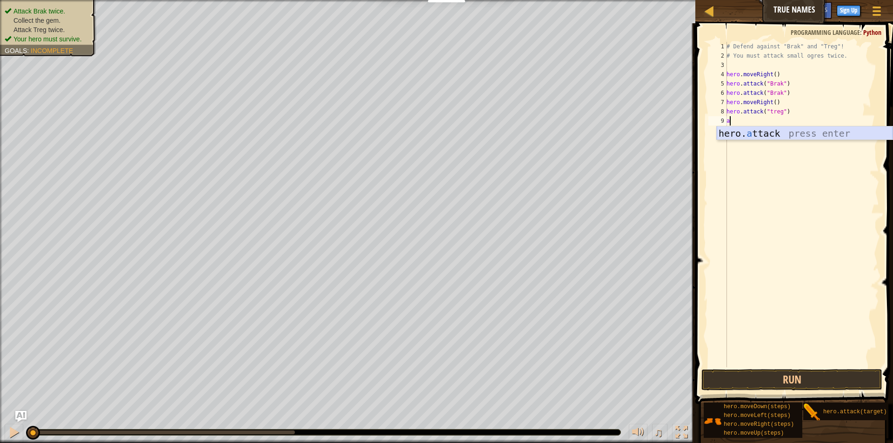
click at [761, 134] on div "hero. a ttack press enter" at bounding box center [805, 148] width 176 height 42
type textarea "hero.attack("treg")"
click at [744, 129] on div "# Defend against "Brak" and "Treg"! # You must attack small ogres twice. hero .…" at bounding box center [802, 214] width 154 height 344
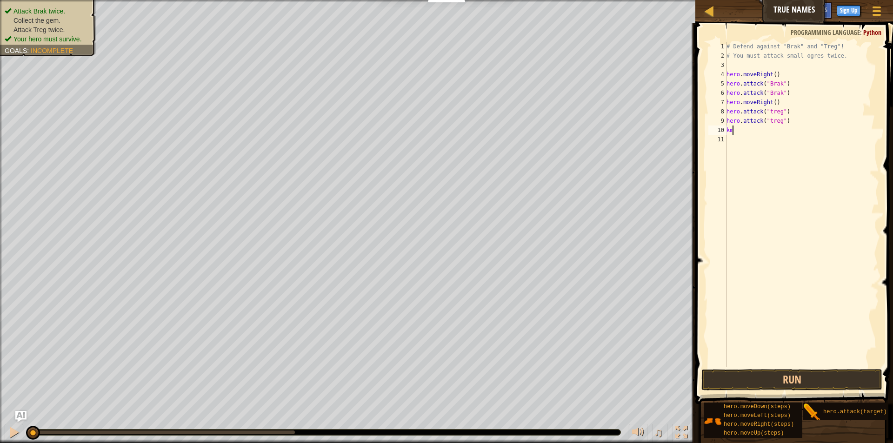
type textarea "k"
type textarea "m"
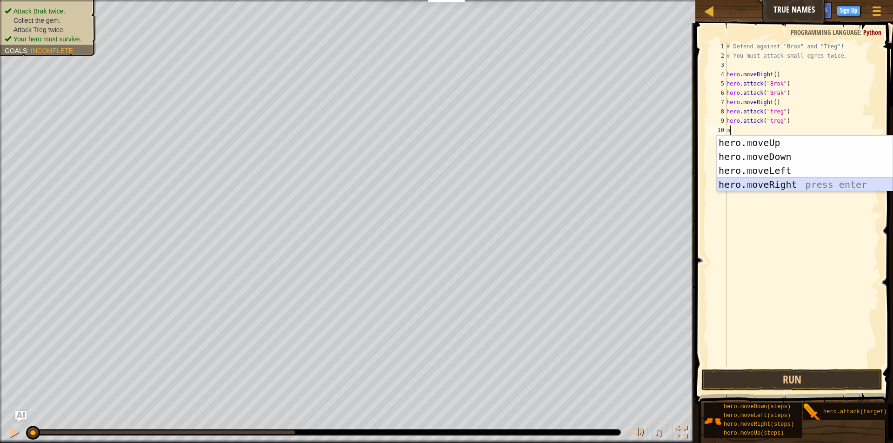
click at [773, 185] on div "hero. m oveUp press enter hero. m oveDown press enter hero. m oveLeft press ent…" at bounding box center [805, 178] width 176 height 84
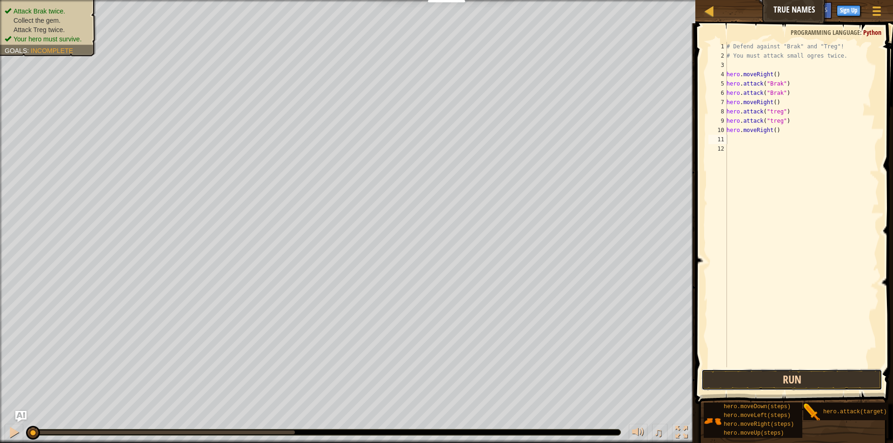
click at [733, 383] on button "Run" at bounding box center [791, 379] width 181 height 21
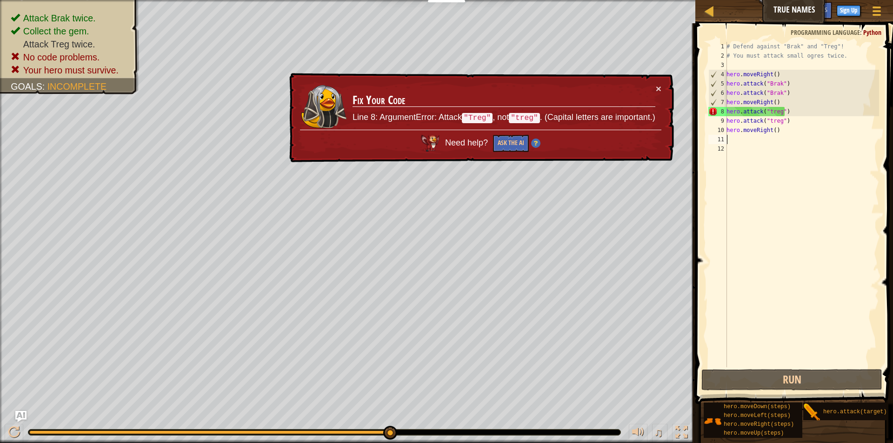
click at [793, 149] on div "# Defend against "Brak" and "Treg"! # You must attack small ogres twice. hero .…" at bounding box center [802, 214] width 154 height 344
click at [794, 116] on div "# Defend against "Brak" and "Treg"! # You must attack small ogres twice. hero .…" at bounding box center [802, 214] width 154 height 344
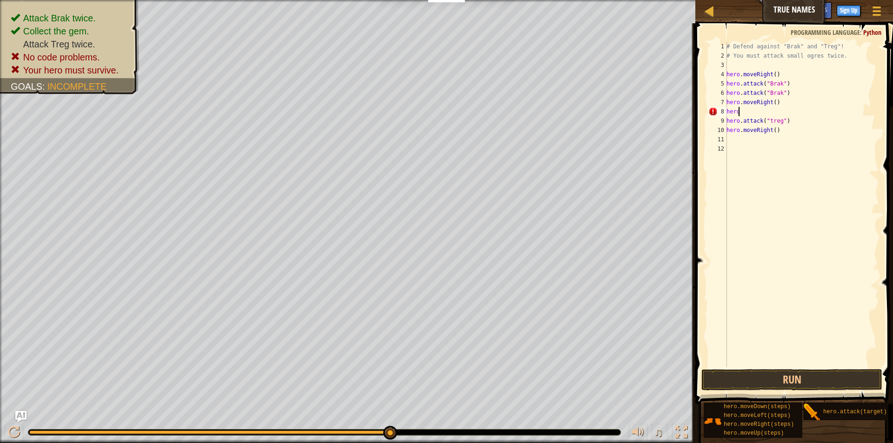
type textarea "h"
click at [803, 376] on button "Run" at bounding box center [791, 379] width 181 height 21
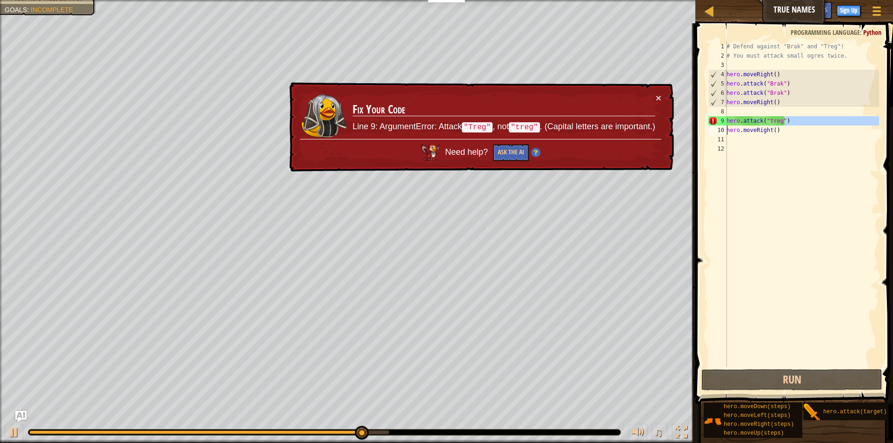
drag, startPoint x: 772, startPoint y: 118, endPoint x: 594, endPoint y: 127, distance: 177.9
click at [594, 127] on div "Map True Names Game Menu Done Sign Up Hints Ask AI 1 הההההההההההההההההההההההההה…" at bounding box center [446, 221] width 893 height 443
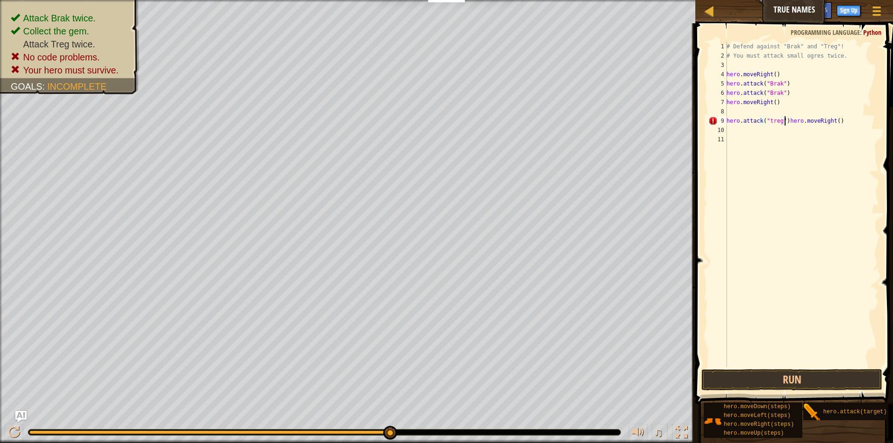
type textarea "hero.attack("treg"hero.moveRight()"
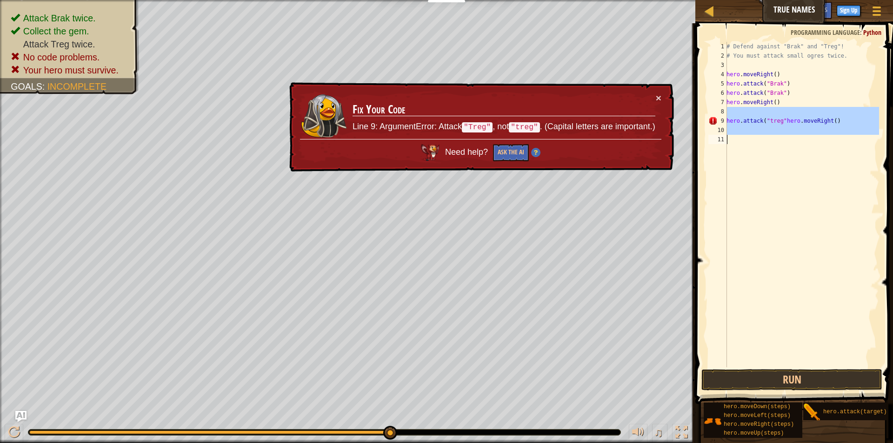
drag, startPoint x: 831, startPoint y: 114, endPoint x: 693, endPoint y: 146, distance: 141.8
click at [693, 146] on div "1 2 3 4 5 6 7 8 9 10 11 # Defend against "Brak" and "Treg"! # You must attack s…" at bounding box center [793, 232] width 200 height 408
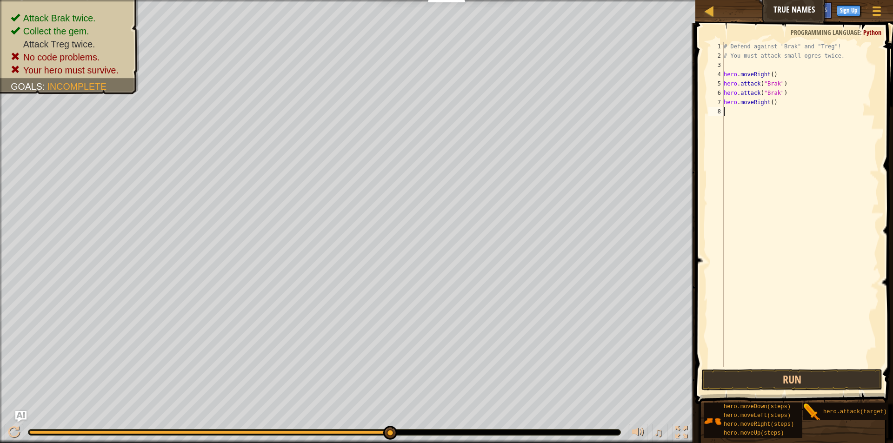
type textarea "s"
click at [753, 121] on div "hero. a ttack press enter" at bounding box center [805, 138] width 176 height 42
type textarea "hero.attack("Treg")"
click at [726, 124] on div "# Defend against "Brak" and "Treg"! # You must attack small ogres twice. hero .…" at bounding box center [800, 214] width 157 height 344
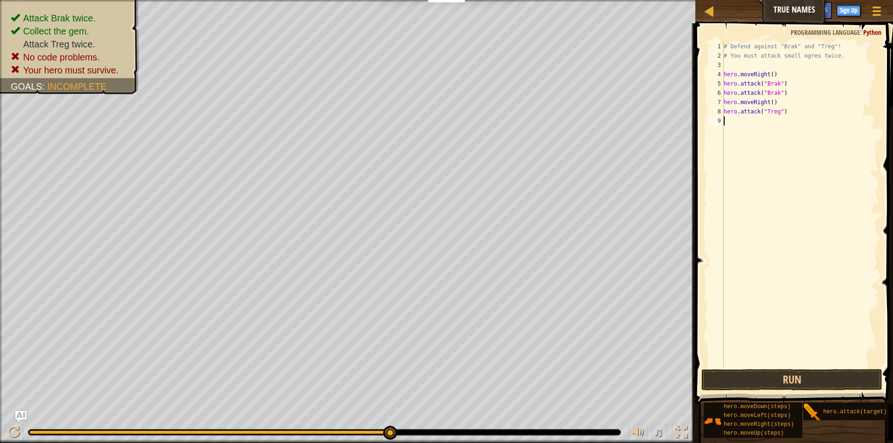
scroll to position [4, 0]
drag, startPoint x: 741, startPoint y: 130, endPoint x: 752, endPoint y: 143, distance: 16.5
click at [740, 131] on div "hero. a ttack press enter" at bounding box center [805, 148] width 176 height 42
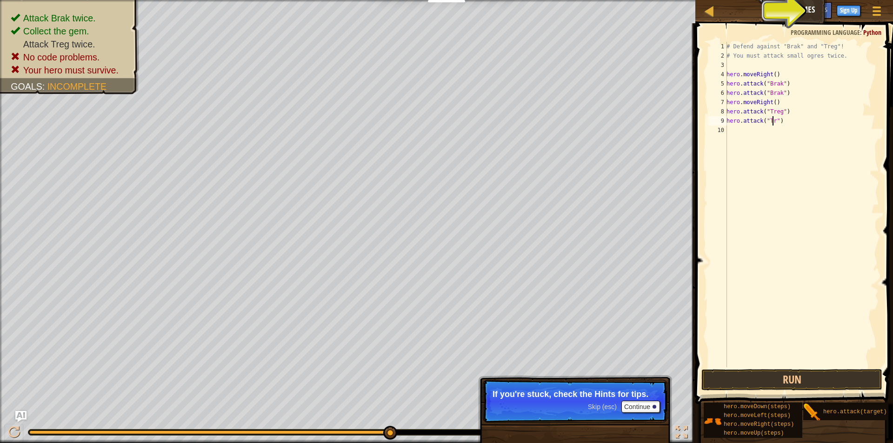
scroll to position [4, 4]
type textarea "hero.attack("Treg")"
click at [734, 128] on div "# Defend against "Brak" and "Treg"! # You must attack small ogres twice. hero .…" at bounding box center [802, 214] width 154 height 344
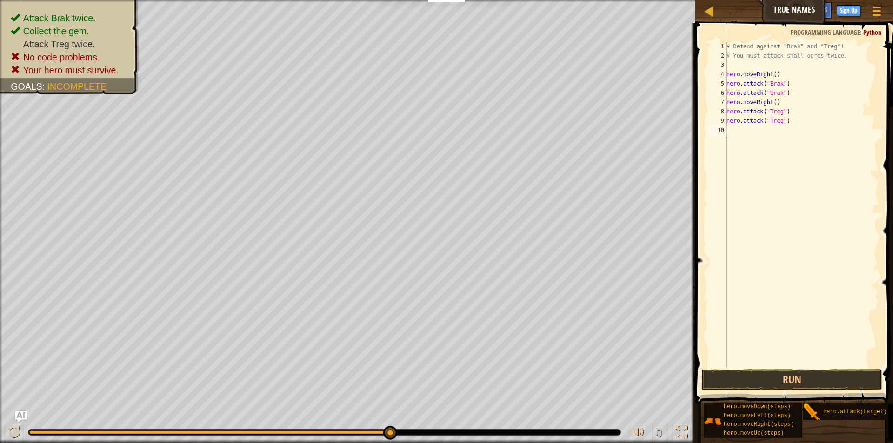
type textarea "m"
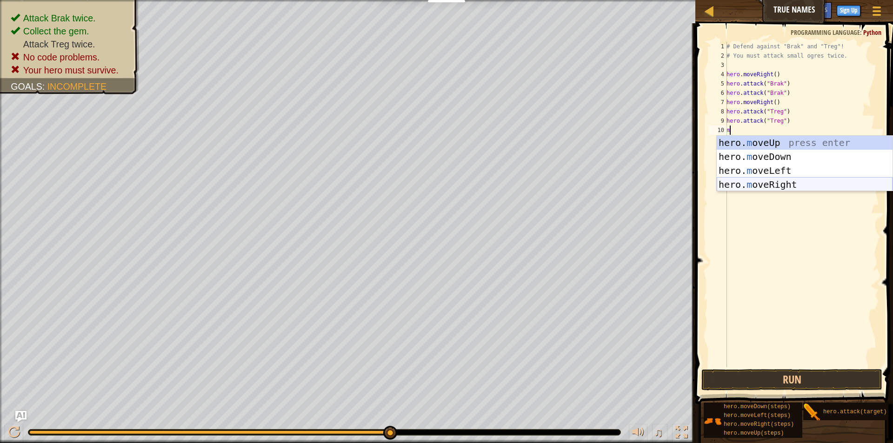
click at [778, 183] on div "hero. m oveUp press enter hero. m oveDown press enter hero. m oveLeft press ent…" at bounding box center [805, 178] width 176 height 84
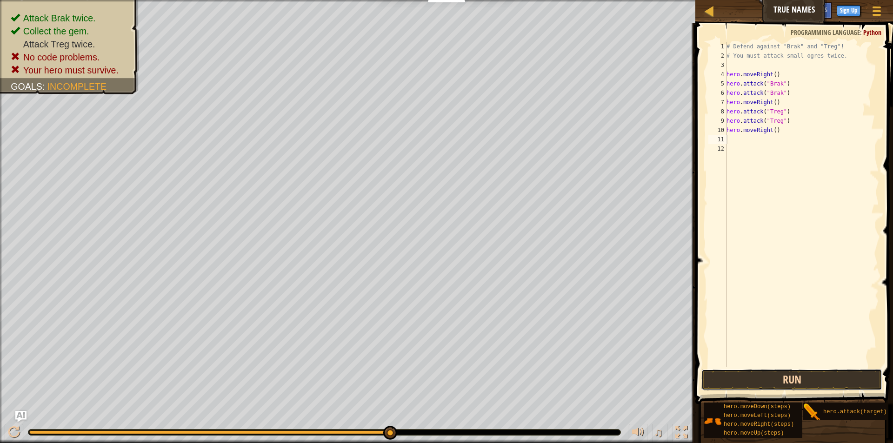
click at [774, 380] on button "Run" at bounding box center [791, 379] width 181 height 21
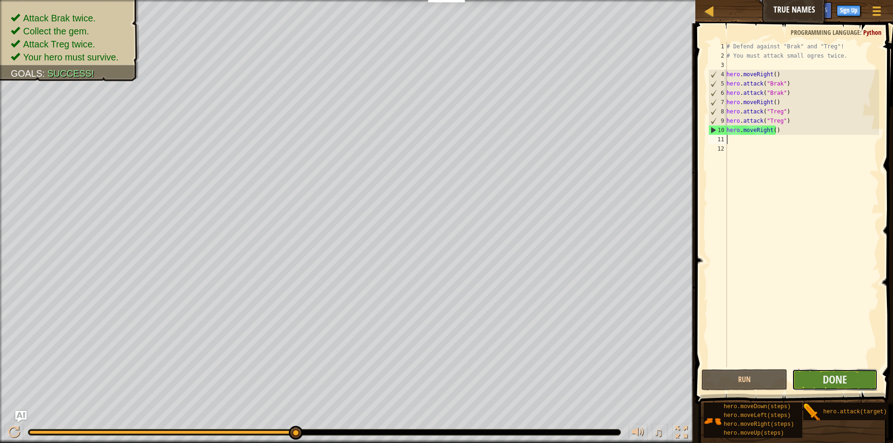
click at [860, 384] on button "Done" at bounding box center [835, 379] width 86 height 21
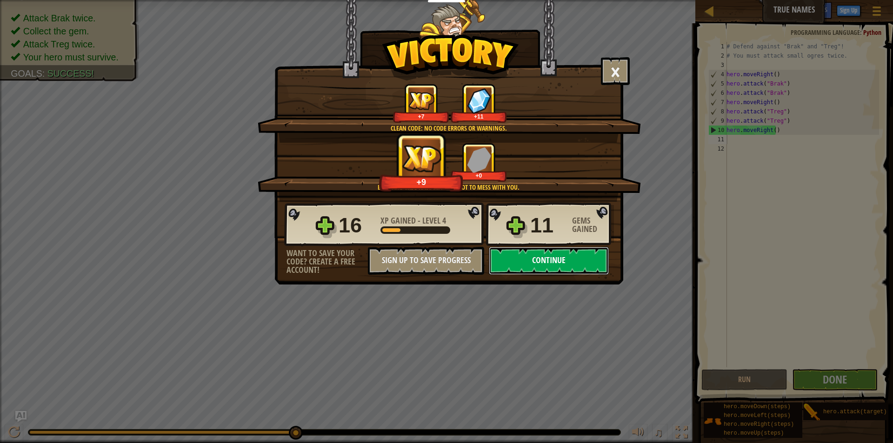
click at [553, 262] on button "Continue" at bounding box center [549, 261] width 120 height 28
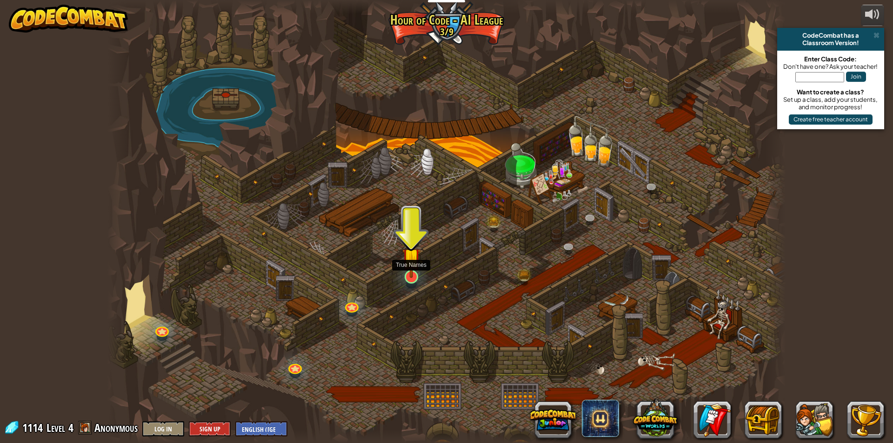
click at [407, 259] on img at bounding box center [411, 257] width 18 height 42
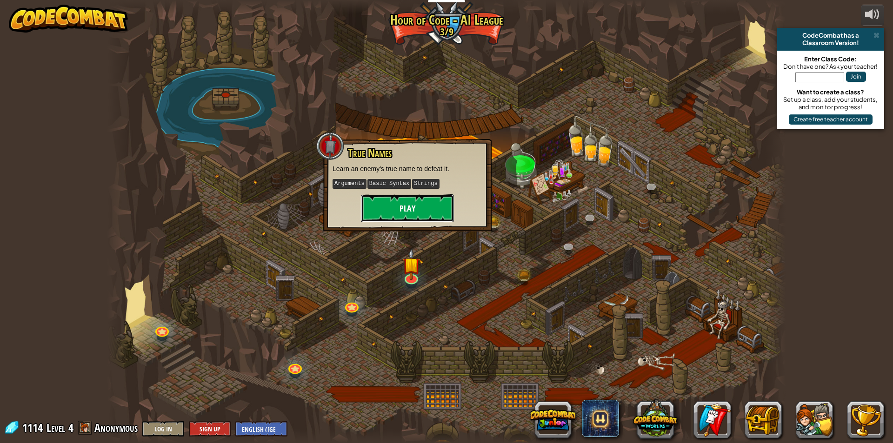
click at [422, 203] on button "Play" at bounding box center [407, 208] width 93 height 28
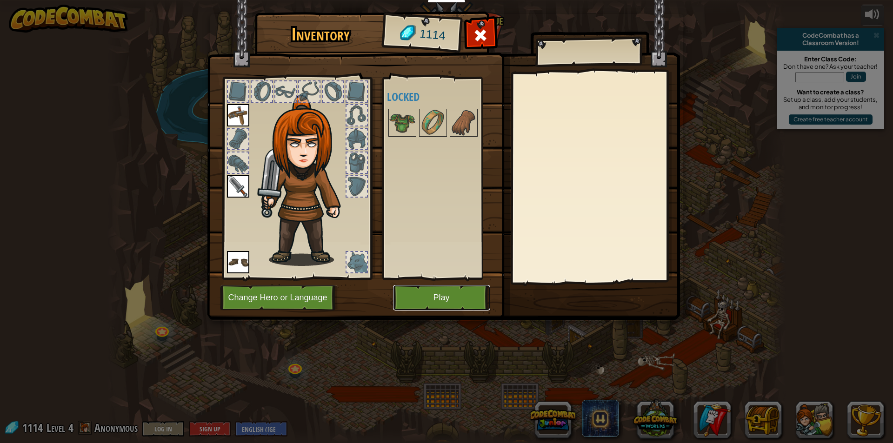
click at [446, 300] on button "Play" at bounding box center [441, 298] width 97 height 26
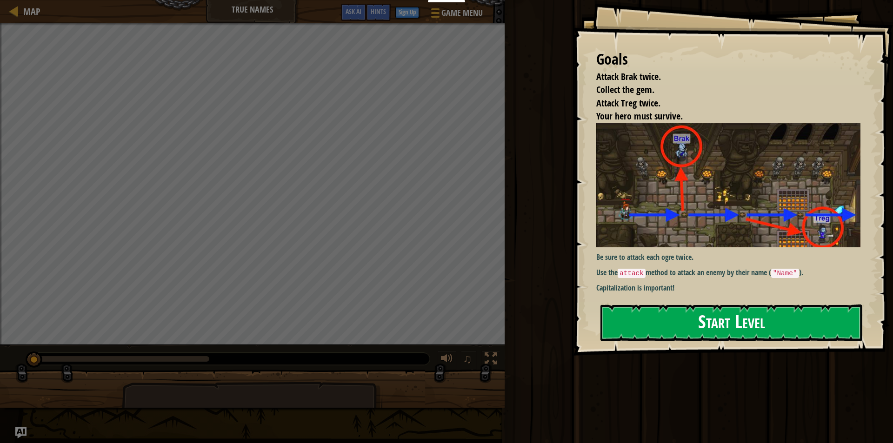
click at [706, 325] on button "Start Level" at bounding box center [731, 323] width 262 height 37
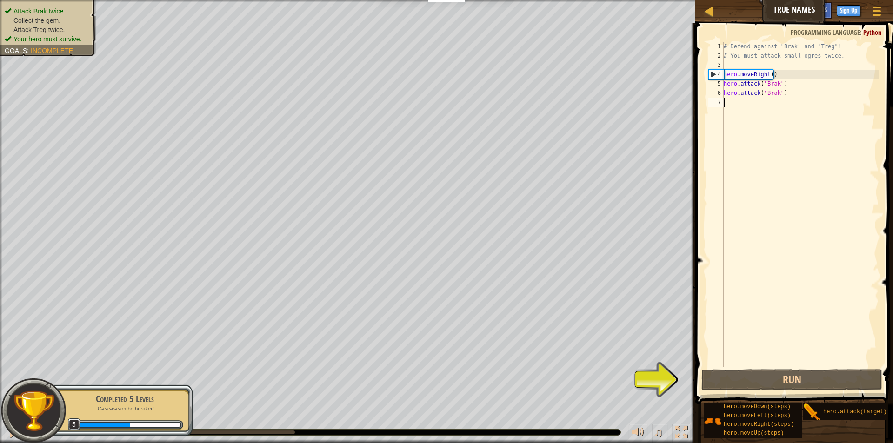
type textarea "m"
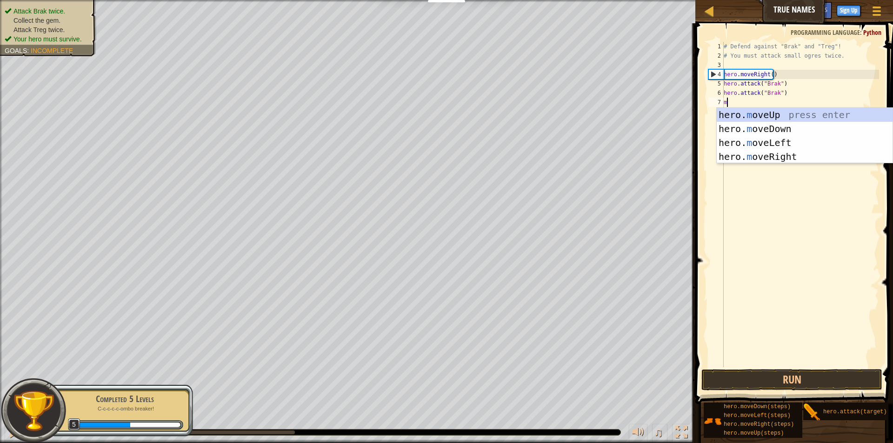
scroll to position [4, 0]
click at [768, 158] on div "hero. m oveUp press enter hero. m oveDown press enter hero. m oveLeft press ent…" at bounding box center [805, 150] width 176 height 84
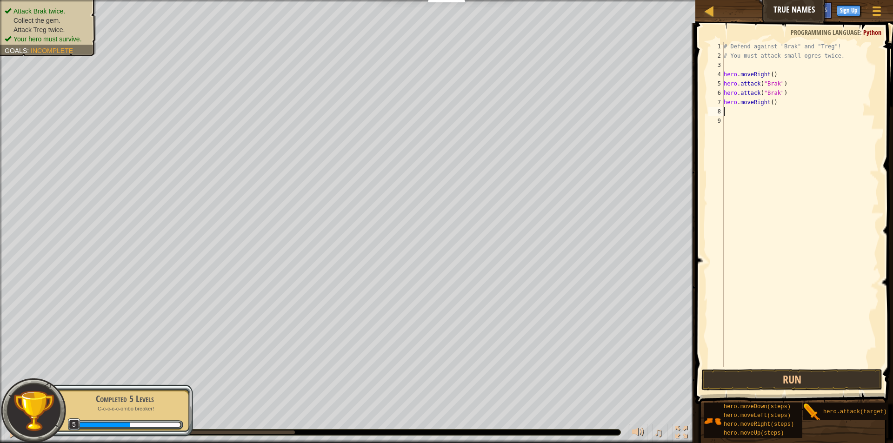
type textarea "m"
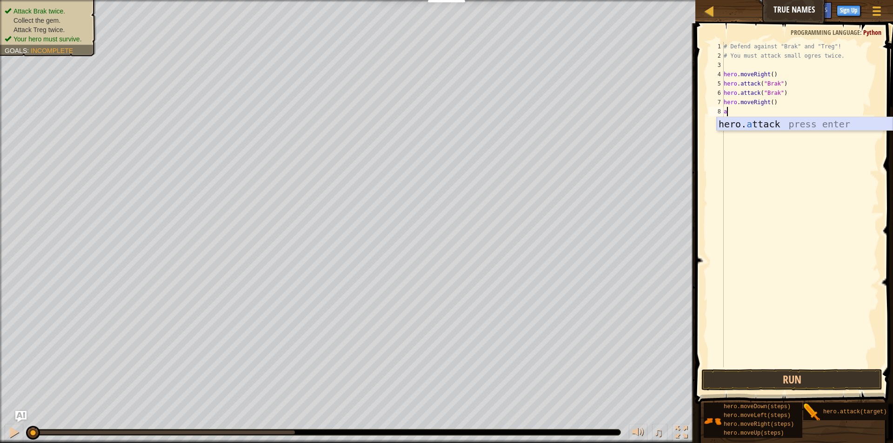
click at [769, 123] on div "hero. a ttack press enter" at bounding box center [805, 138] width 176 height 42
type textarea "hero.attack("treg")"
click at [735, 119] on div "# Defend against "Brak" and "Treg"! # You must attack small ogres twice. hero .…" at bounding box center [800, 214] width 157 height 344
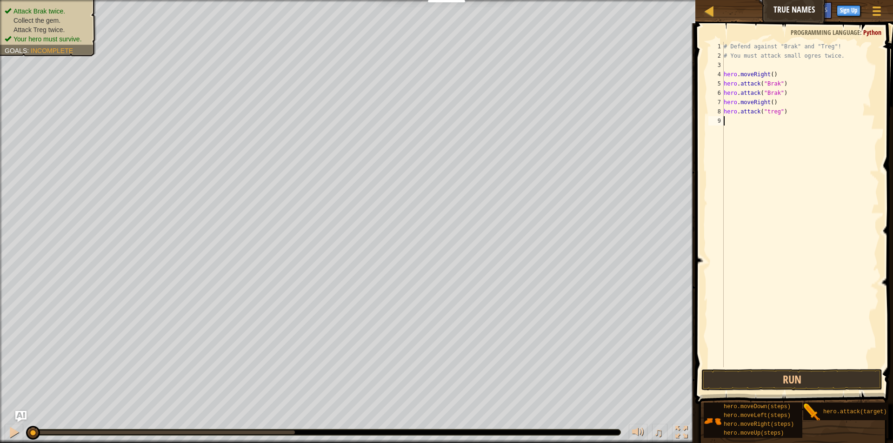
type textarea "g"
click at [765, 133] on div "hero. a ttack press enter" at bounding box center [805, 148] width 176 height 42
drag, startPoint x: 759, startPoint y: 123, endPoint x: 753, endPoint y: 138, distance: 15.6
click at [753, 136] on div "# Defend against "Brak" and "Treg"! # You must attack small ogres twice. hero .…" at bounding box center [802, 214] width 154 height 344
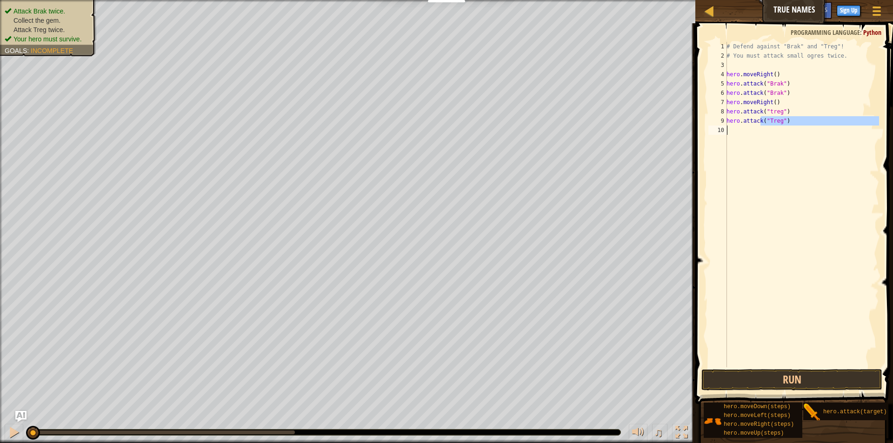
type textarea "hero.attack("Treg")"
click at [757, 145] on div "# Defend against "Brak" and "Treg"! # You must attack small ogres twice. hero .…" at bounding box center [802, 205] width 154 height 326
type textarea "m"
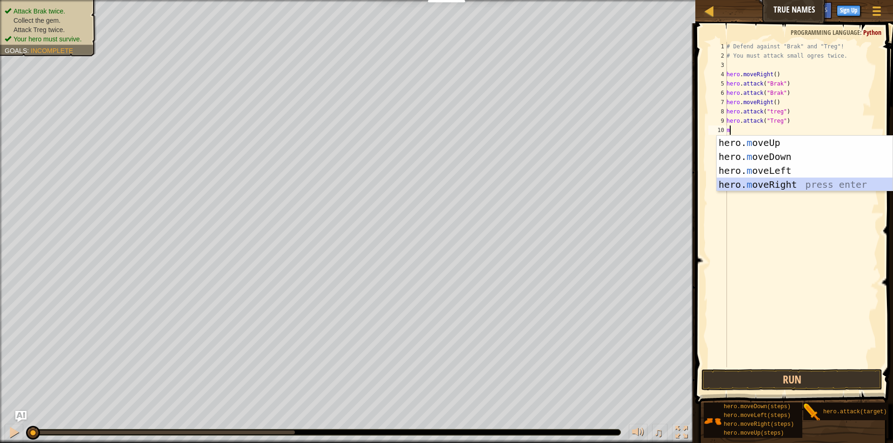
click at [771, 186] on div "hero. m oveUp press enter hero. m oveDown press enter hero. m oveLeft press ent…" at bounding box center [805, 178] width 176 height 84
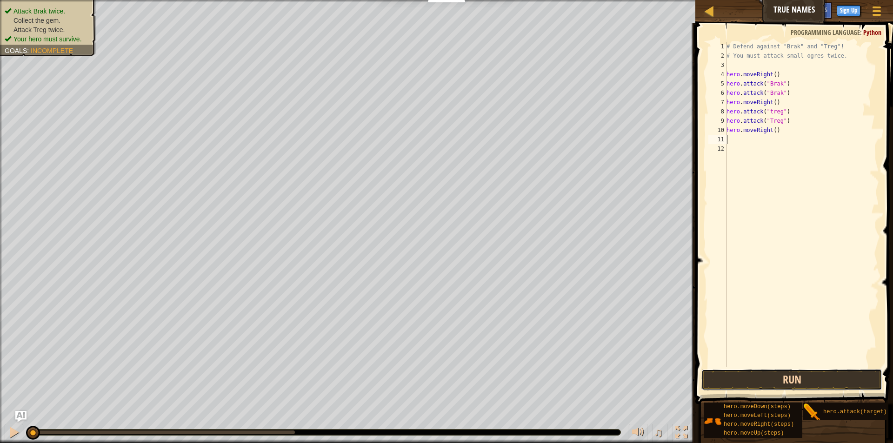
click at [764, 384] on button "Run" at bounding box center [791, 379] width 181 height 21
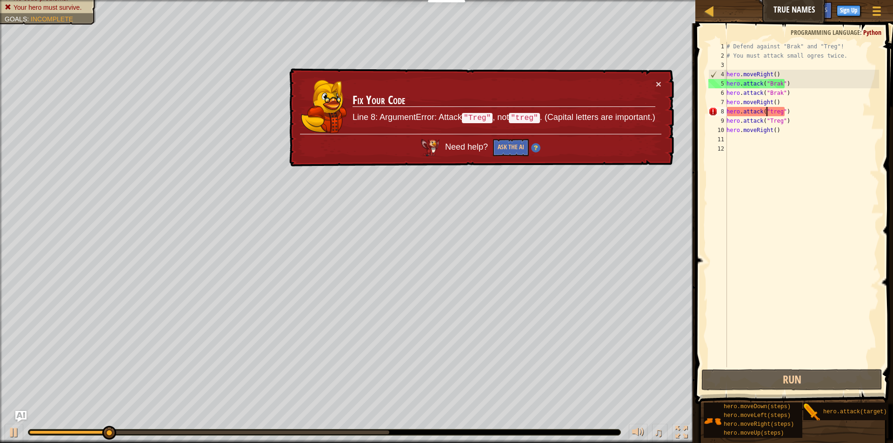
click at [768, 113] on div "# Defend against "Brak" and "Treg"! # You must attack small ogres twice. hero .…" at bounding box center [802, 214] width 154 height 344
click at [769, 112] on div "# Defend against "Brak" and "Treg"! # You must attack small ogres twice. hero .…" at bounding box center [802, 214] width 154 height 344
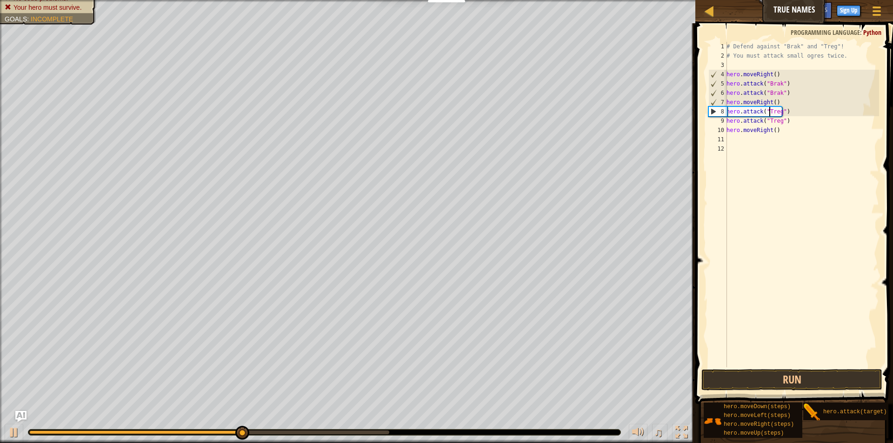
scroll to position [4, 4]
type textarea "hero.attack("Treg")"
click at [737, 383] on button "Run" at bounding box center [791, 379] width 181 height 21
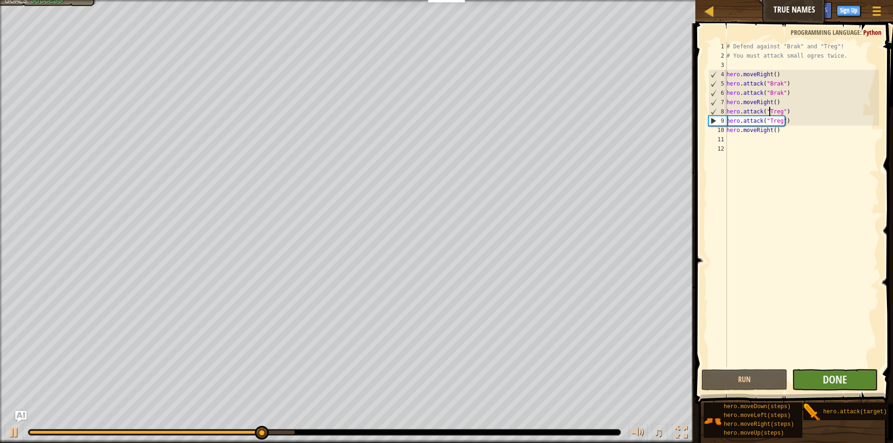
click at [818, 374] on div "hero.attack("Treg") 1 2 3 4 5 6 7 8 9 10 11 12 # Defend against "Brak" and "Tre…" at bounding box center [793, 232] width 200 height 408
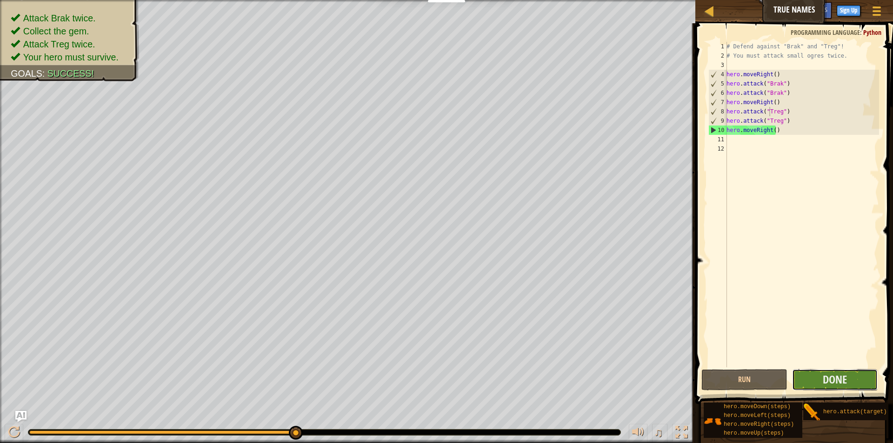
click at [817, 380] on button "Done" at bounding box center [835, 379] width 86 height 21
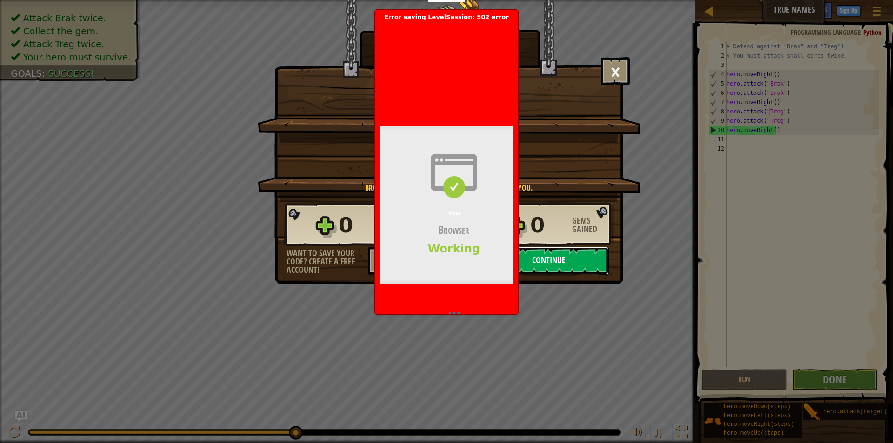
click at [541, 259] on button "Continue" at bounding box center [549, 261] width 120 height 28
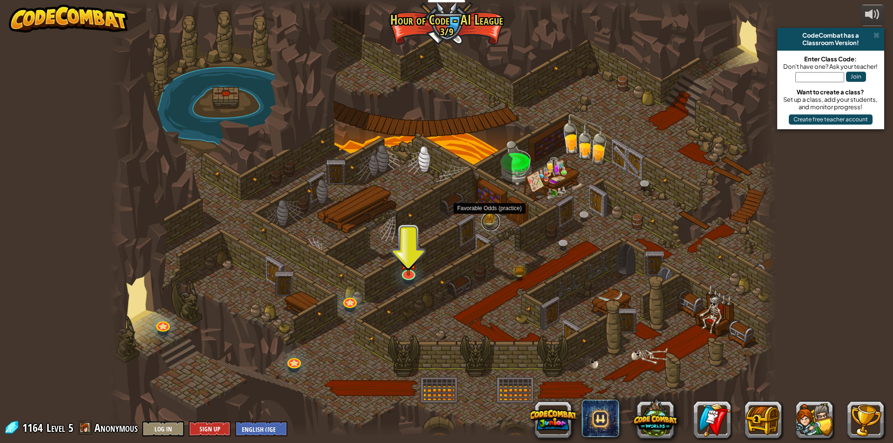
click at [489, 218] on link at bounding box center [490, 222] width 19 height 19
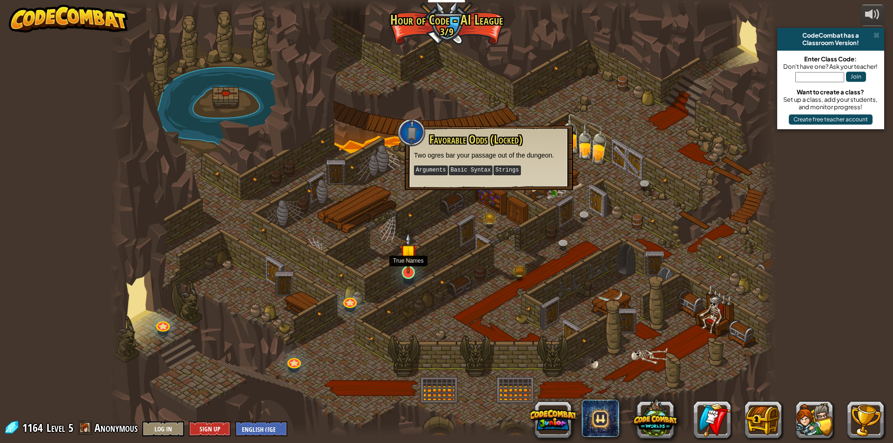
click at [408, 256] on img at bounding box center [409, 253] width 18 height 41
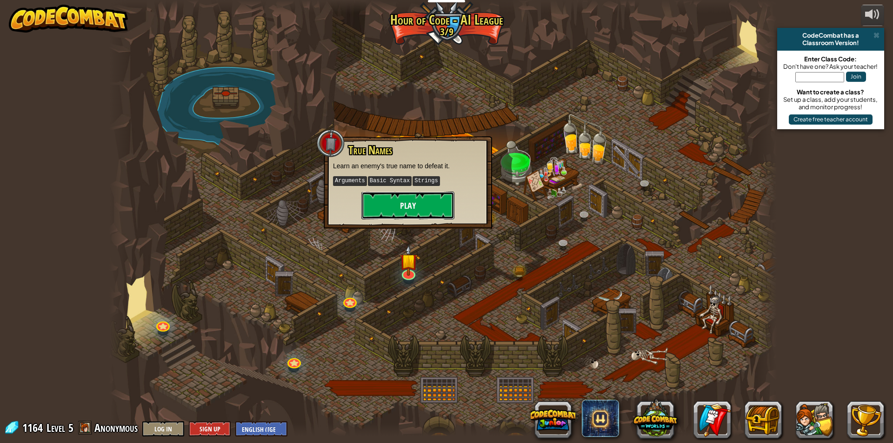
click at [420, 203] on button "Play" at bounding box center [407, 206] width 93 height 28
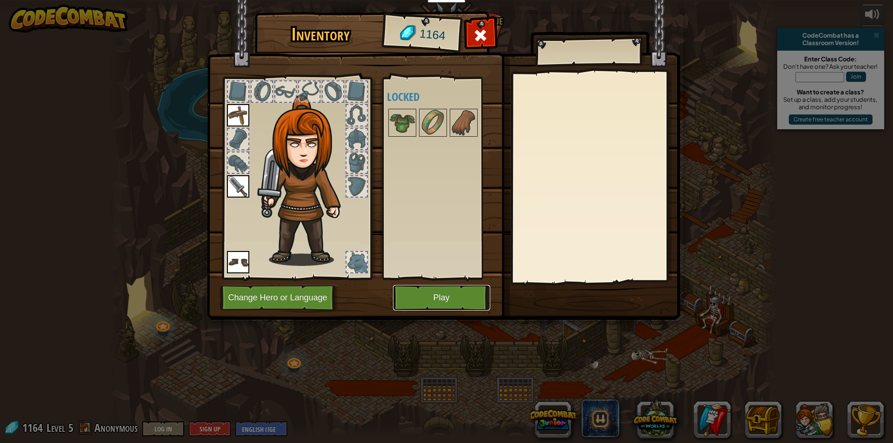
click at [423, 293] on button "Play" at bounding box center [441, 298] width 97 height 26
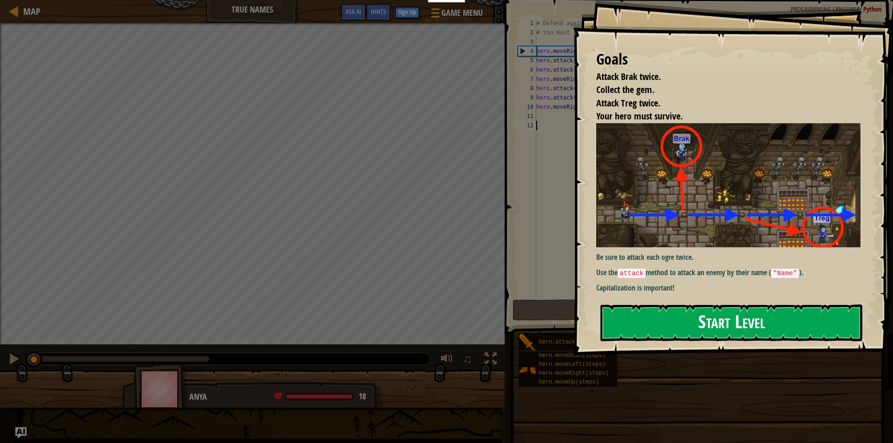
click at [609, 321] on button "Start Level" at bounding box center [731, 323] width 262 height 37
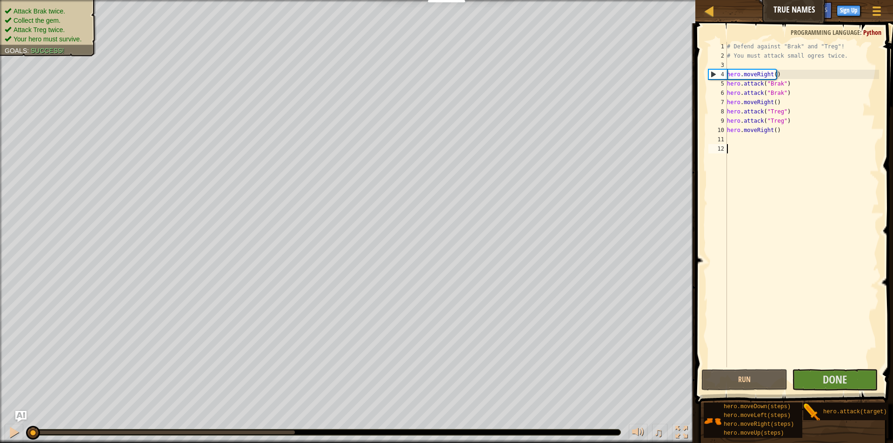
click at [825, 336] on div "# Defend against "Brak" and "Treg"! # You must attack small ogres twice. hero .…" at bounding box center [802, 214] width 154 height 344
click at [822, 382] on button "Done" at bounding box center [835, 379] width 86 height 21
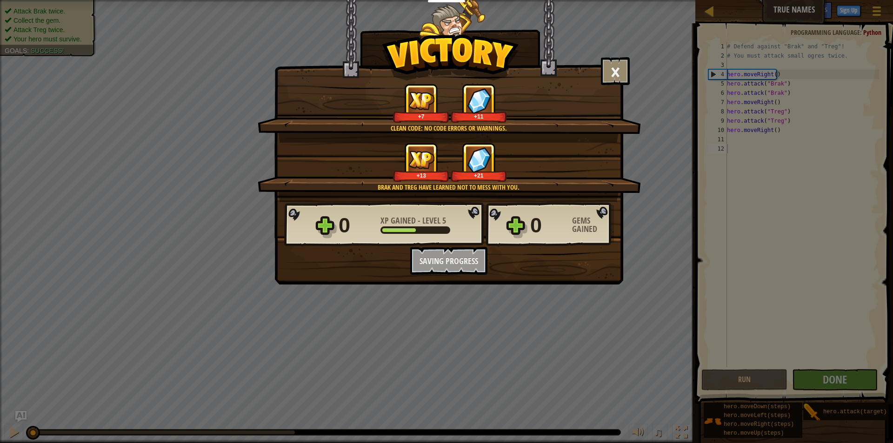
click at [452, 262] on div "0 XP Gained - Level 5 0 Gems Gained Want to save your code? Create a free accou…" at bounding box center [449, 238] width 348 height 73
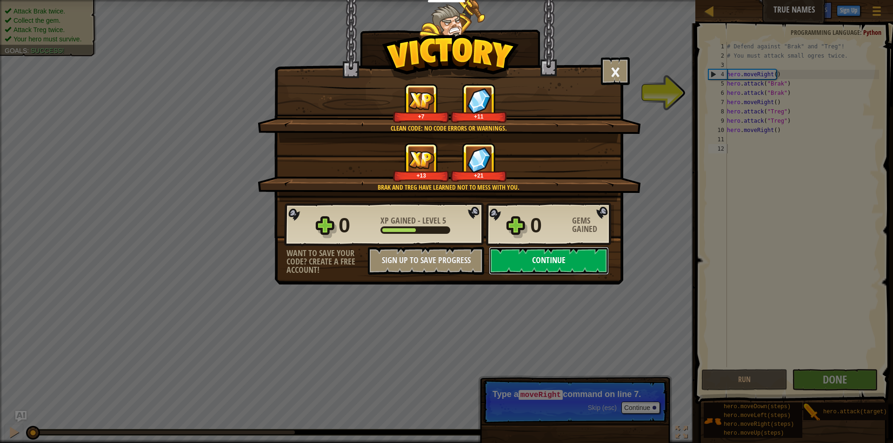
click at [546, 260] on button "Continue" at bounding box center [549, 261] width 120 height 28
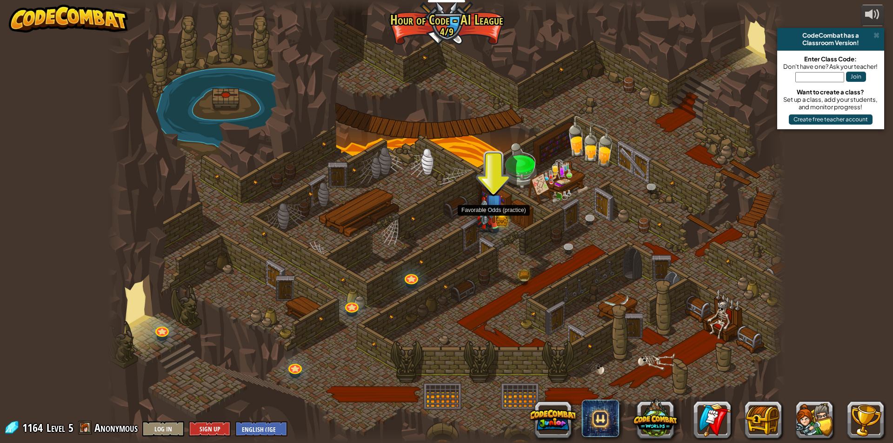
click at [494, 207] on img at bounding box center [494, 203] width 18 height 40
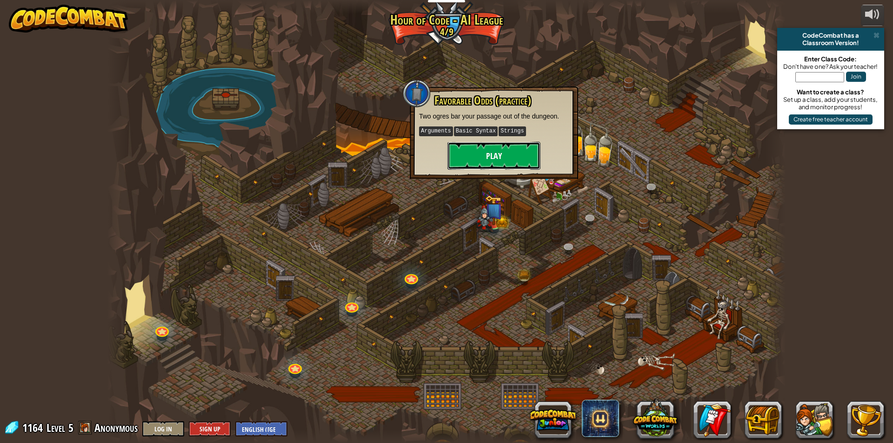
click at [490, 156] on button "Play" at bounding box center [493, 156] width 93 height 28
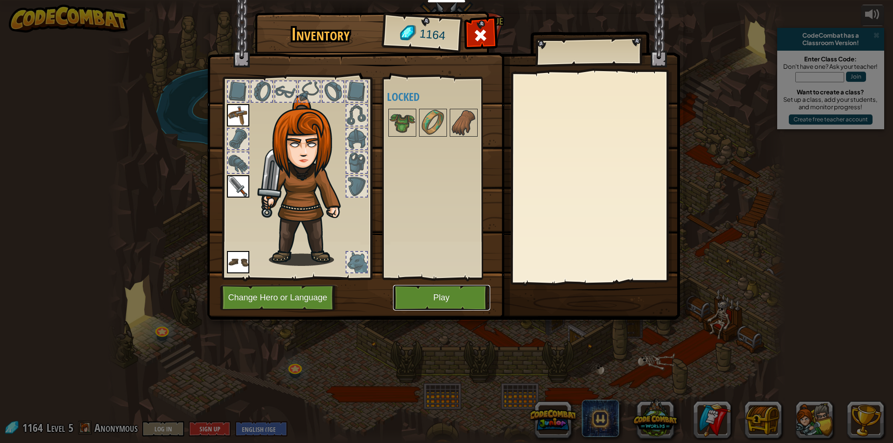
click at [439, 299] on button "Play" at bounding box center [441, 298] width 97 height 26
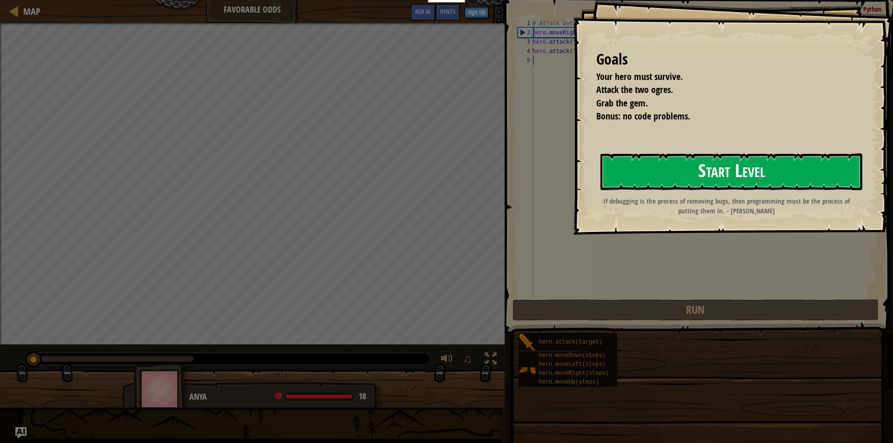
click at [672, 184] on button "Start Level" at bounding box center [731, 171] width 262 height 37
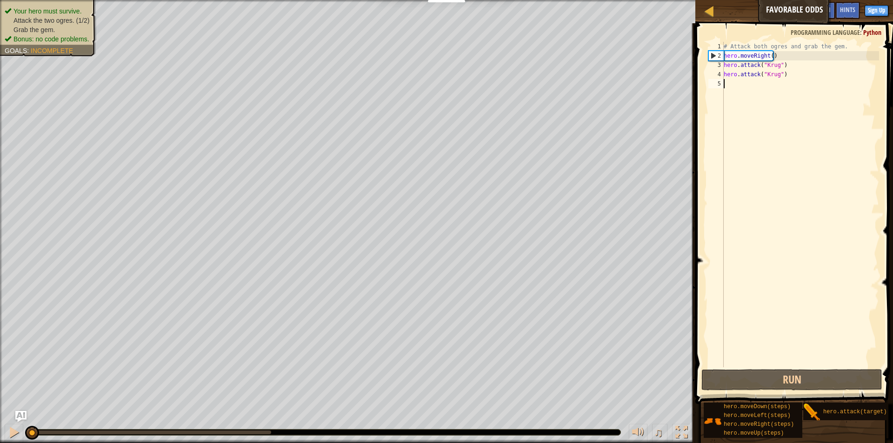
click at [731, 85] on div "# Attack both ogres and grab the gem. hero . moveRight ( ) hero . attack ( "Kru…" at bounding box center [800, 214] width 157 height 344
type textarea "m"
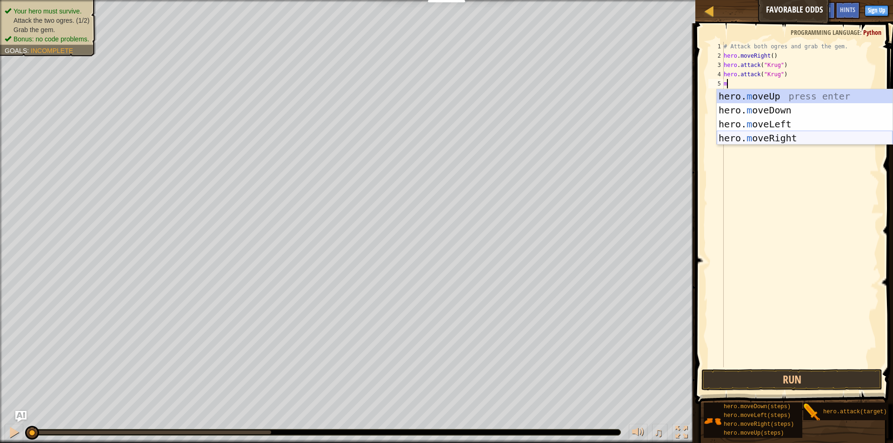
click at [775, 138] on div "hero. m oveUp press enter hero. m oveDown press enter hero. m oveLeft press ent…" at bounding box center [805, 131] width 176 height 84
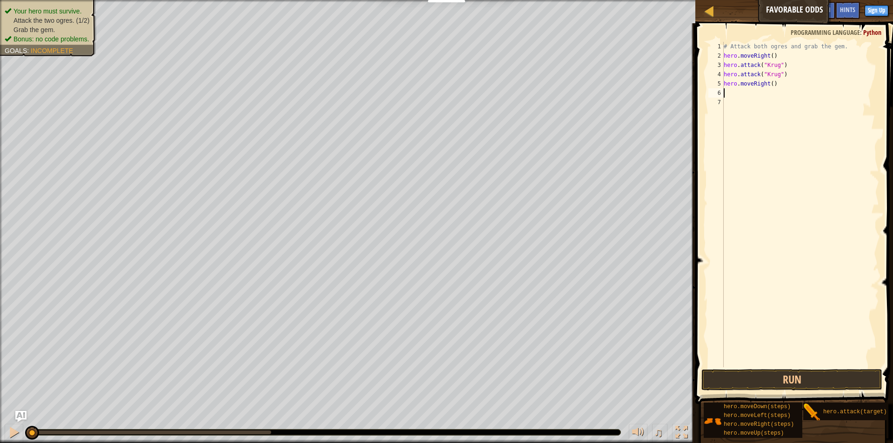
type textarea "m"
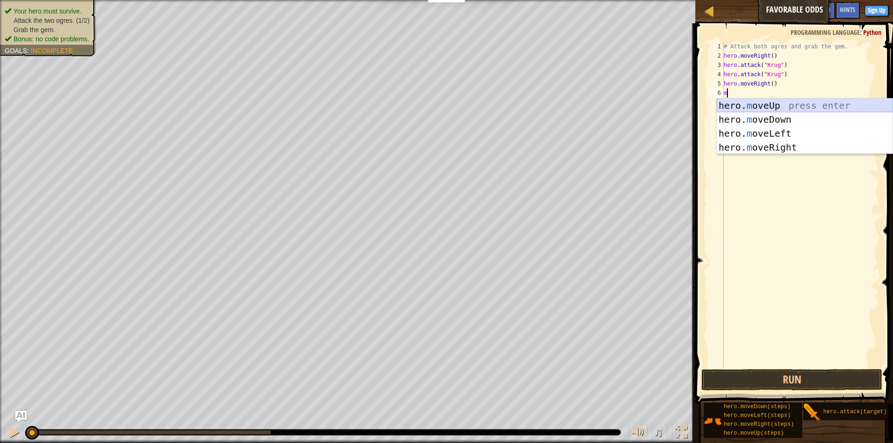
click at [775, 105] on div "hero. m oveUp press enter hero. m oveDown press enter hero. m oveLeft press ent…" at bounding box center [805, 141] width 176 height 84
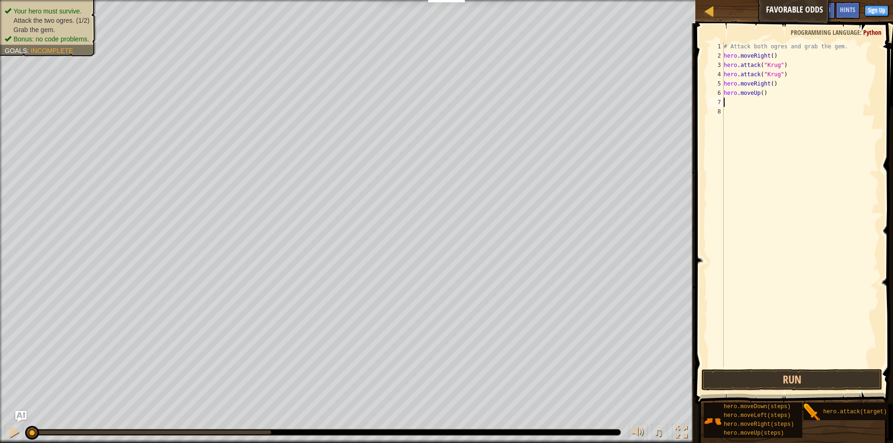
type textarea "m"
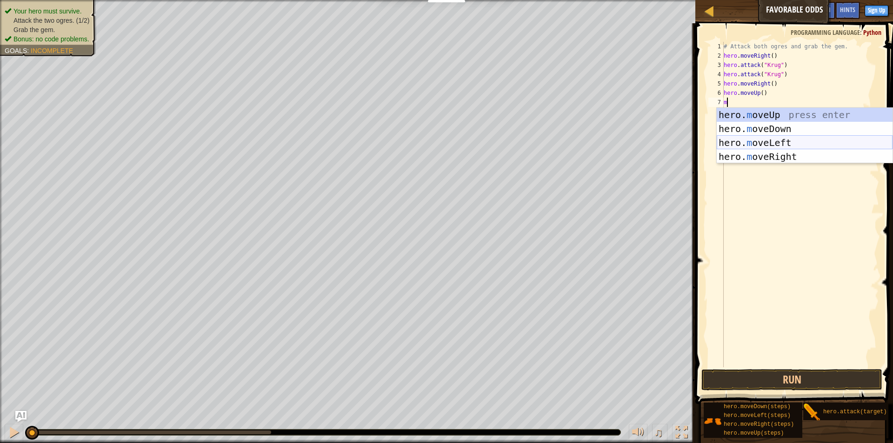
click at [752, 142] on div "hero. m oveUp press enter hero. m oveDown press enter hero. m oveLeft press ent…" at bounding box center [805, 150] width 176 height 84
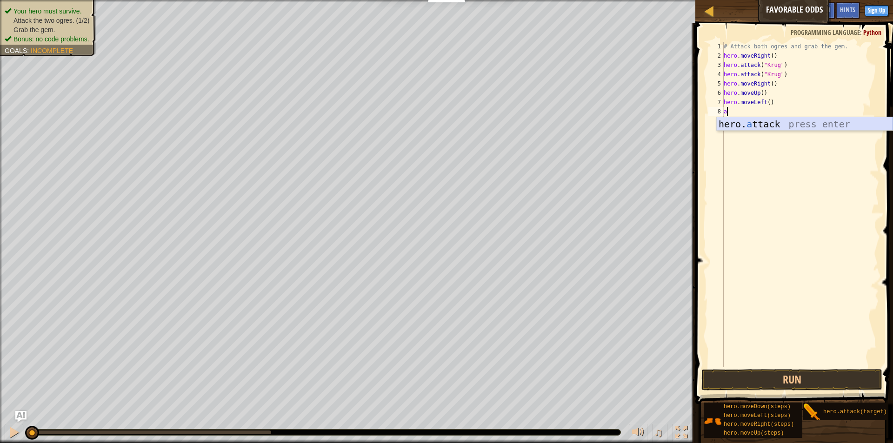
click at [756, 121] on div "hero. a ttack press enter" at bounding box center [805, 138] width 176 height 42
type textarea "hero.attack("Grunp")"
click at [747, 119] on div "# Attack both ogres and grab the gem. hero . moveRight ( ) hero . attack ( "[PE…" at bounding box center [800, 214] width 157 height 344
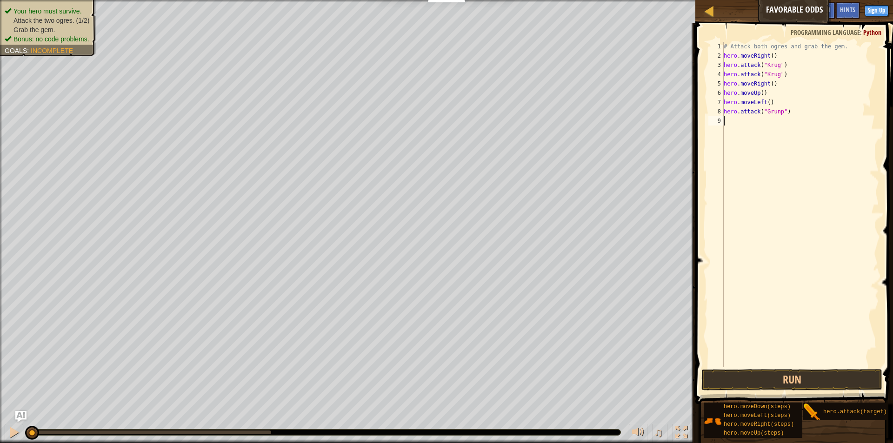
scroll to position [4, 0]
click at [756, 131] on div "hero. a ttack press enter" at bounding box center [805, 148] width 176 height 42
type textarea "hero.attack("Grump")"
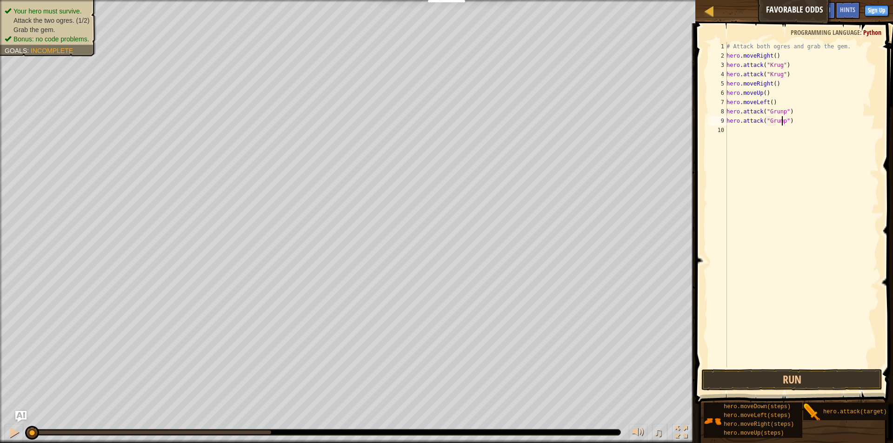
click at [744, 134] on div "# Attack both ogres and grab the gem. hero . moveRight ( ) hero . attack ( "[PE…" at bounding box center [802, 214] width 154 height 344
type textarea "m"
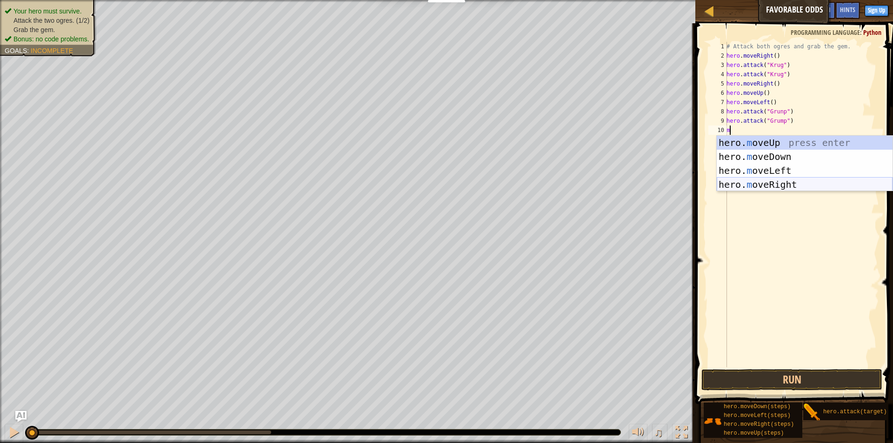
click at [749, 186] on div "hero. m oveUp press enter hero. m oveDown press enter hero. m oveLeft press ent…" at bounding box center [805, 178] width 176 height 84
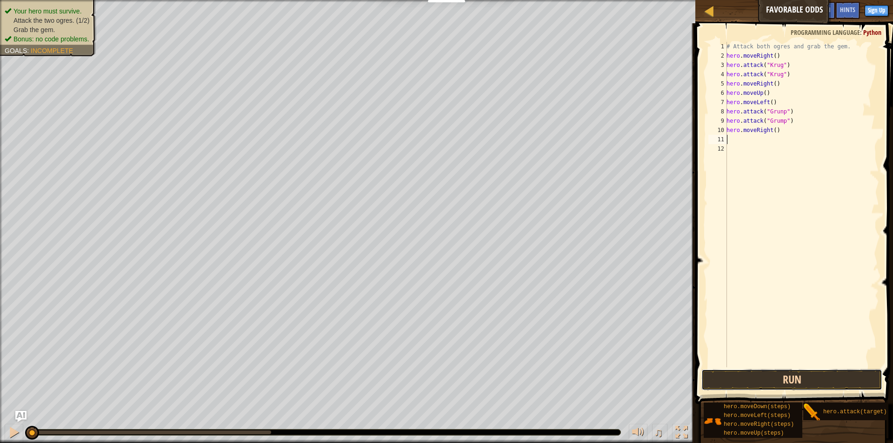
click at [745, 385] on button "Run" at bounding box center [791, 379] width 181 height 21
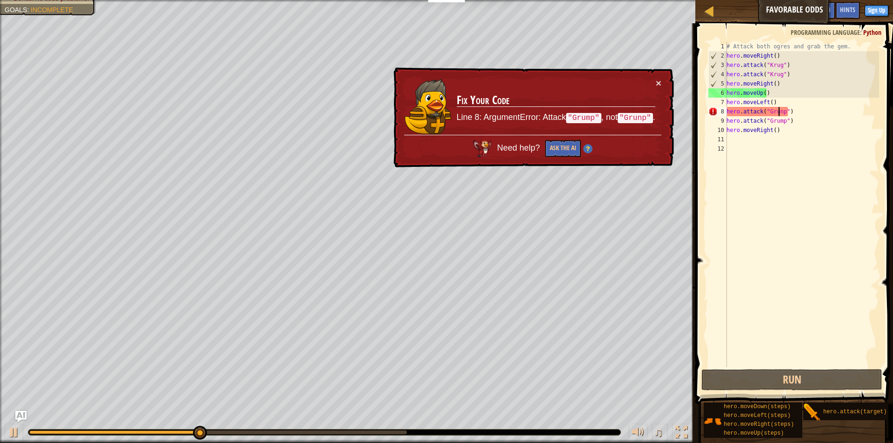
drag, startPoint x: 779, startPoint y: 113, endPoint x: 775, endPoint y: 127, distance: 15.0
click at [777, 114] on div "# Attack both ogres and grab the gem. hero . moveRight ( ) hero . attack ( "[PE…" at bounding box center [802, 214] width 154 height 344
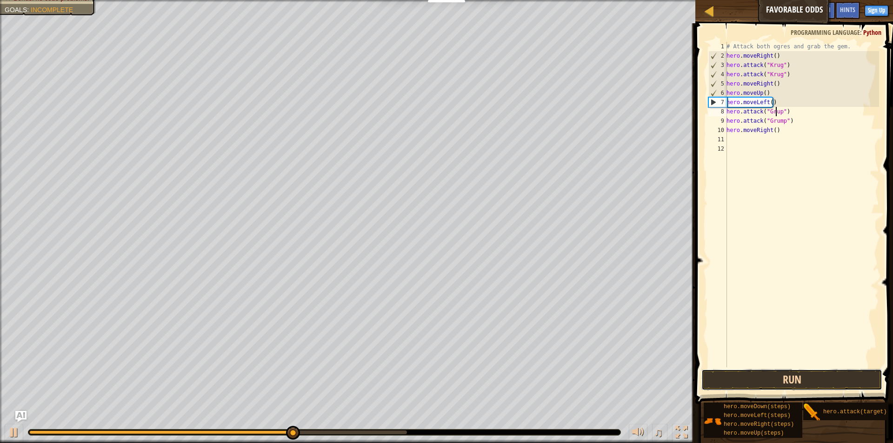
drag, startPoint x: 762, startPoint y: 378, endPoint x: 767, endPoint y: 374, distance: 6.1
click at [762, 377] on button "Run" at bounding box center [791, 379] width 181 height 21
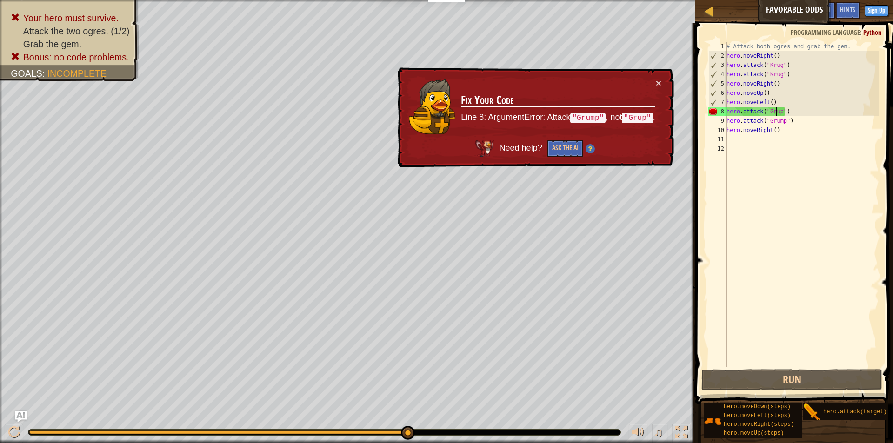
scroll to position [4, 5]
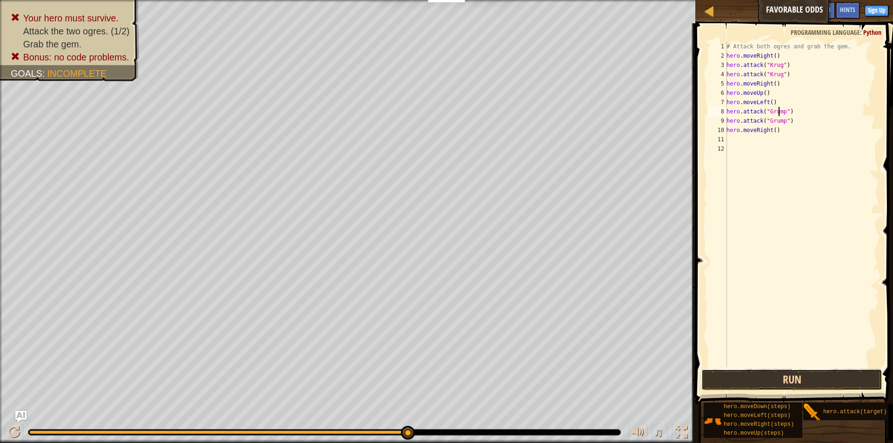
click at [805, 377] on button "Run" at bounding box center [791, 379] width 181 height 21
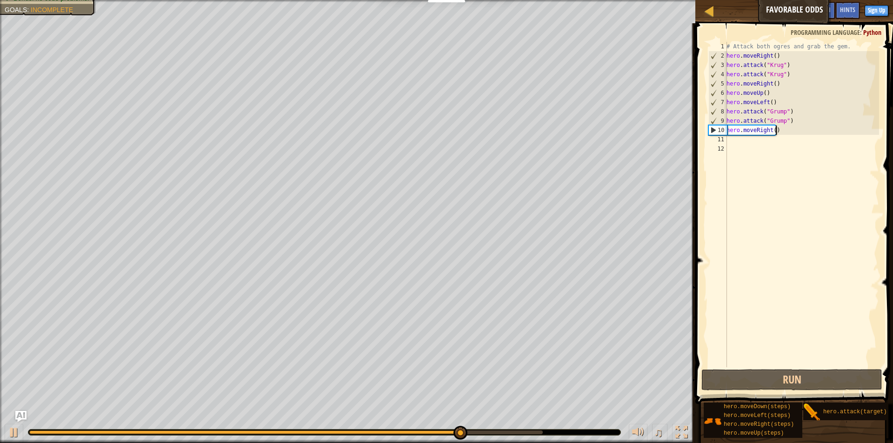
click at [776, 133] on div "# Attack both ogres and grab the gem. hero . moveRight ( ) hero . attack ( "[PE…" at bounding box center [802, 214] width 154 height 344
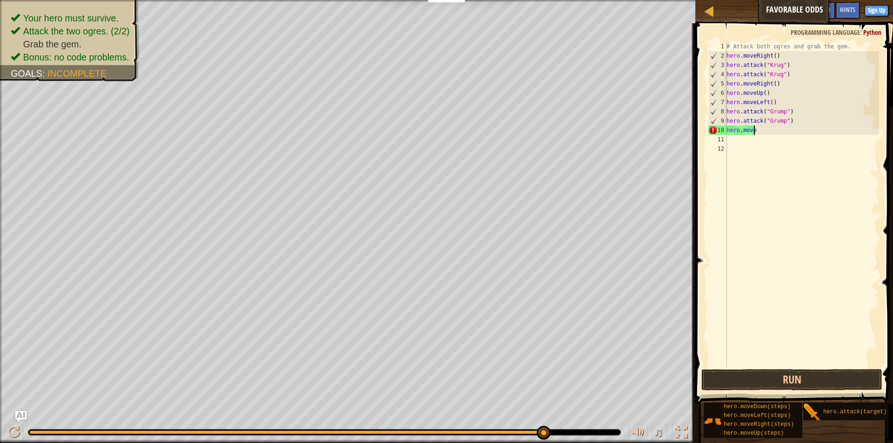
scroll to position [4, 1]
type textarea "h"
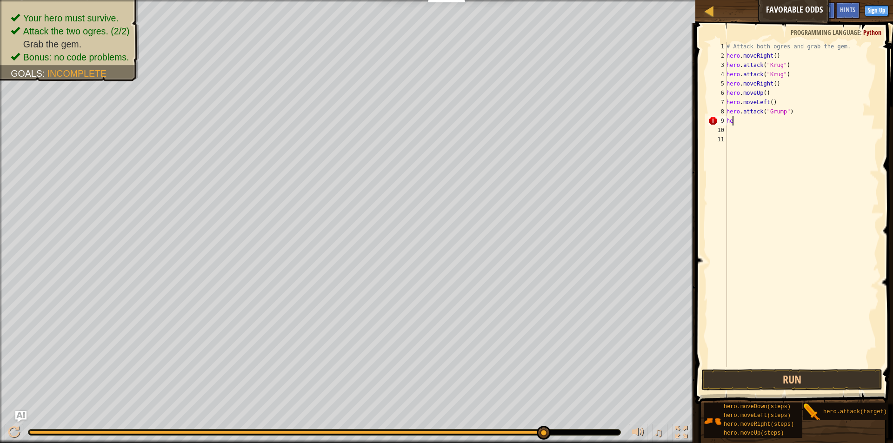
type textarea "h"
drag, startPoint x: 776, startPoint y: 133, endPoint x: 779, endPoint y: 129, distance: 5.3
click at [776, 133] on div "hero. a ttack press enter" at bounding box center [805, 148] width 176 height 42
type textarea "hero.attack("Grump")"
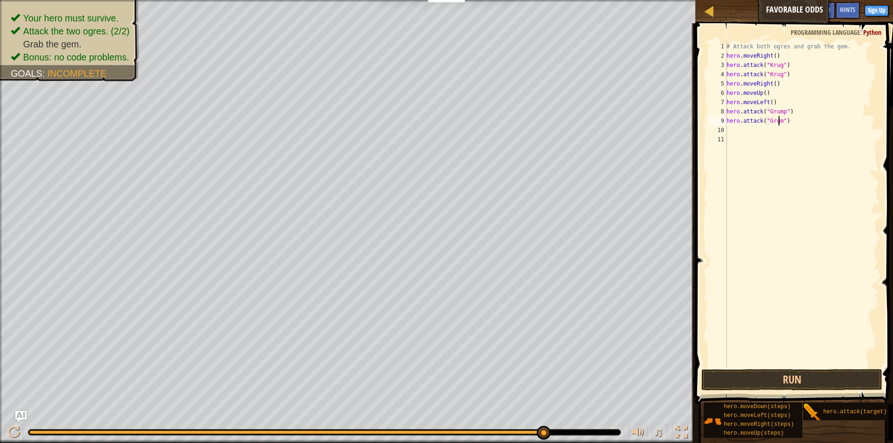
scroll to position [4, 5]
click at [745, 132] on div "# Attack both ogres and grab the gem. hero . moveRight ( ) hero . attack ( "[PE…" at bounding box center [802, 214] width 154 height 344
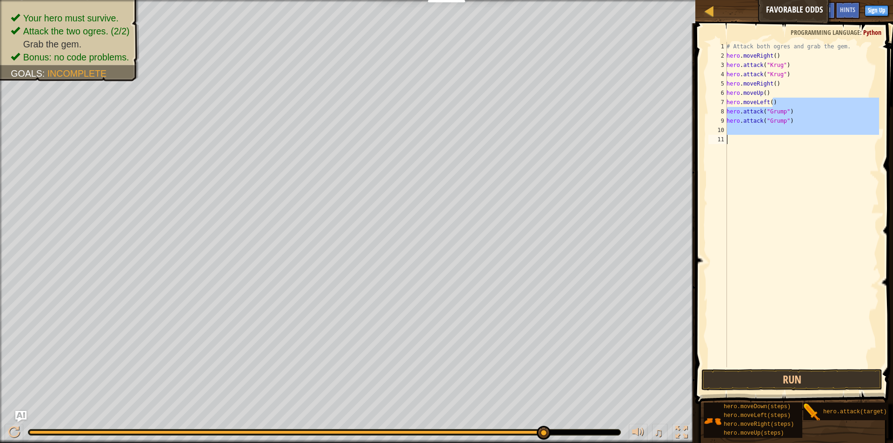
drag, startPoint x: 776, startPoint y: 104, endPoint x: 734, endPoint y: 149, distance: 61.5
click at [734, 149] on div "# Attack both ogres and grab the gem. hero . moveRight ( ) hero . attack ( "[PE…" at bounding box center [802, 214] width 154 height 344
type textarea "hero.attack("Grump")"
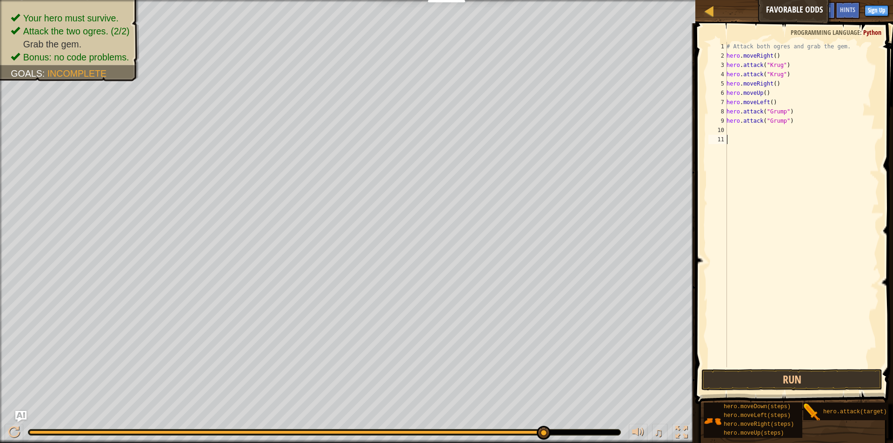
drag, startPoint x: 769, startPoint y: 177, endPoint x: 773, endPoint y: 174, distance: 5.3
click at [773, 174] on div "# Attack both ogres and grab the gem. hero . moveRight ( ) hero . attack ( "[PE…" at bounding box center [802, 214] width 154 height 344
drag, startPoint x: 755, startPoint y: 104, endPoint x: 767, endPoint y: 136, distance: 34.3
click at [767, 136] on div "# Attack both ogres and grab the gem. hero . moveRight ( ) hero . attack ( "[PE…" at bounding box center [802, 214] width 154 height 344
drag, startPoint x: 784, startPoint y: 78, endPoint x: 784, endPoint y: 88, distance: 9.8
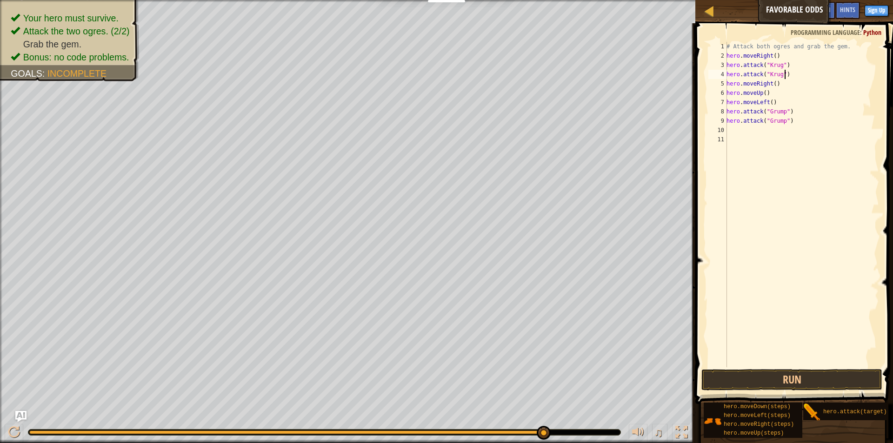
click at [787, 82] on div "# Attack both ogres and grab the gem. hero . moveRight ( ) hero . attack ( "[PE…" at bounding box center [802, 214] width 154 height 344
drag, startPoint x: 725, startPoint y: 100, endPoint x: 754, endPoint y: 134, distance: 44.5
click at [754, 134] on div "hero.attack("[PERSON_NAME]") hero.moveRight() 1 2 3 4 5 6 7 8 9 10 11 # Attack …" at bounding box center [792, 205] width 173 height 326
type textarea "hero.attack("Grump")"
type textarea "m"
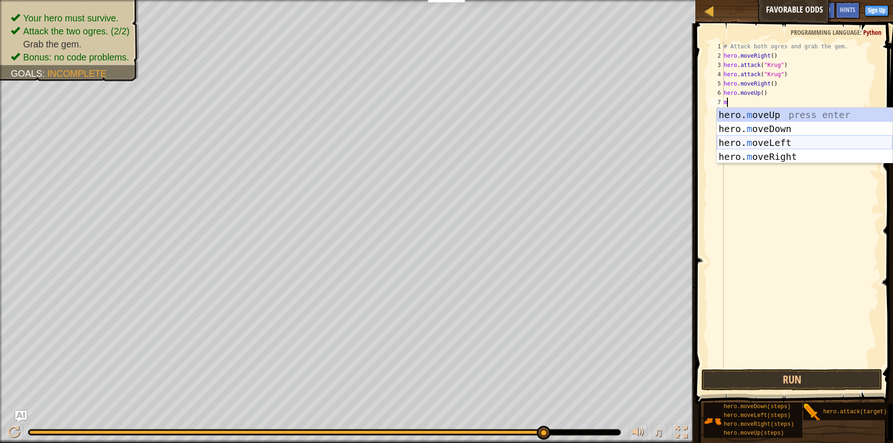
click at [784, 147] on div "hero. m oveUp press enter hero. m oveDown press enter hero. m oveLeft press ent…" at bounding box center [805, 150] width 176 height 84
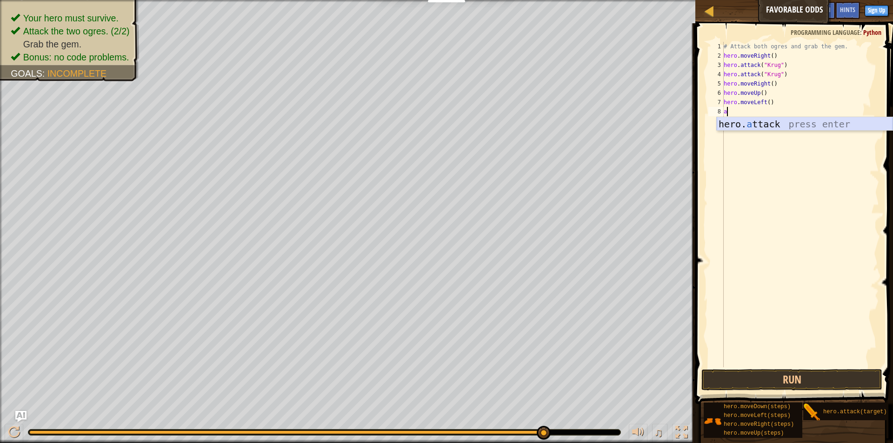
click at [759, 122] on div "hero. a ttack press enter" at bounding box center [805, 138] width 176 height 42
type textarea "hero.attack("Enemy Name")"
click at [744, 129] on div "# Attack both ogres and grab the gem. hero . moveRight ( ) hero . attack ( "[PE…" at bounding box center [800, 214] width 157 height 344
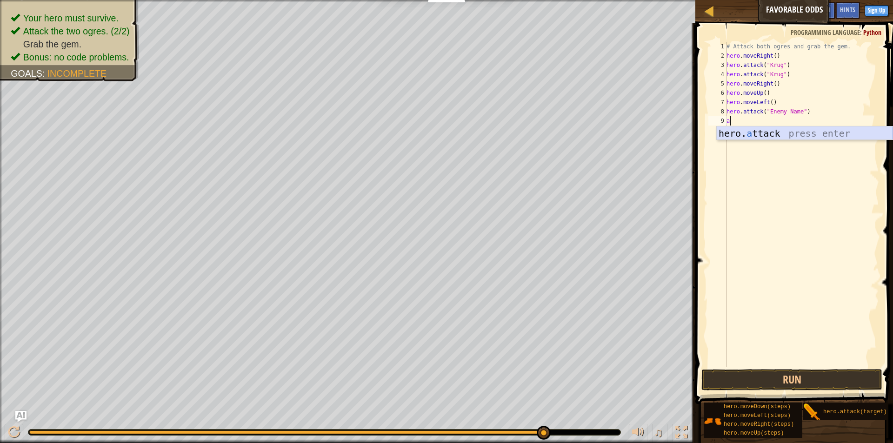
drag, startPoint x: 751, startPoint y: 131, endPoint x: 763, endPoint y: 131, distance: 11.6
click at [752, 131] on div "hero. a ttack press enter" at bounding box center [805, 148] width 176 height 42
click at [795, 112] on div "# Attack both ogres and grab the gem. hero . moveRight ( ) hero . attack ( "[PE…" at bounding box center [802, 214] width 154 height 344
click at [799, 125] on div "# Attack both ogres and grab the gem. hero . moveRight ( ) hero . attack ( "[PE…" at bounding box center [802, 214] width 154 height 344
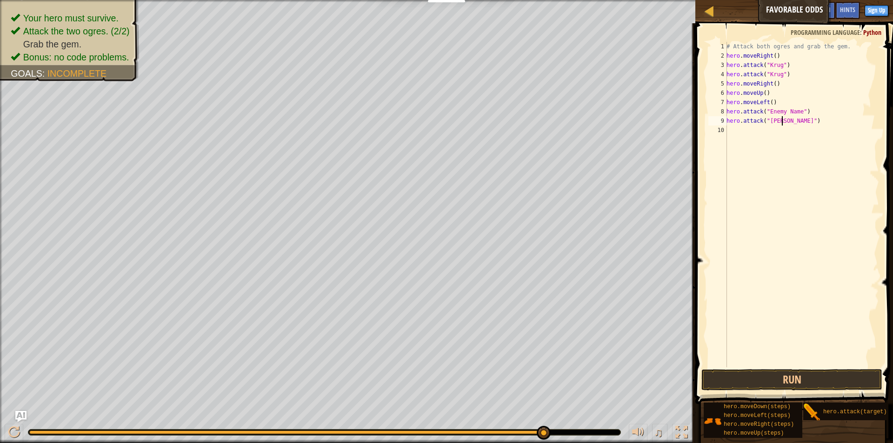
click at [797, 113] on div "# Attack both ogres and grab the gem. hero . moveRight ( ) hero . attack ( "[PE…" at bounding box center [802, 214] width 154 height 344
type textarea "hero.attack("[PERSON_NAME]")"
click at [744, 133] on div "# Attack both ogres and grab the gem. hero . moveRight ( ) hero . attack ( "[PE…" at bounding box center [802, 214] width 154 height 344
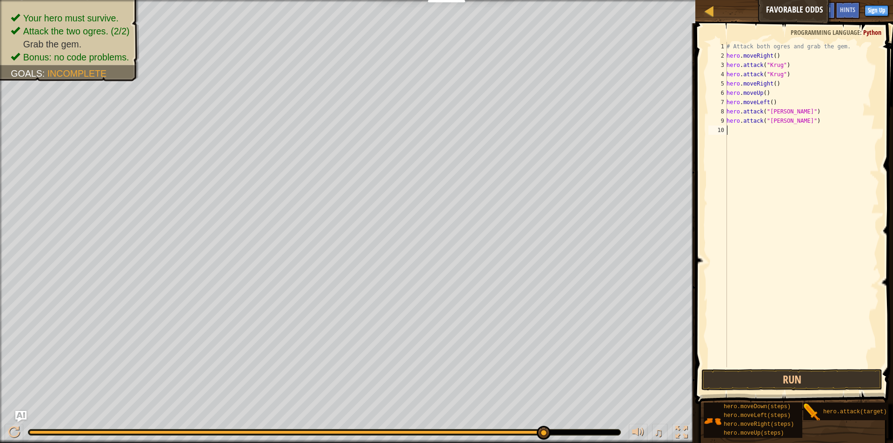
scroll to position [4, 0]
type textarea "m"
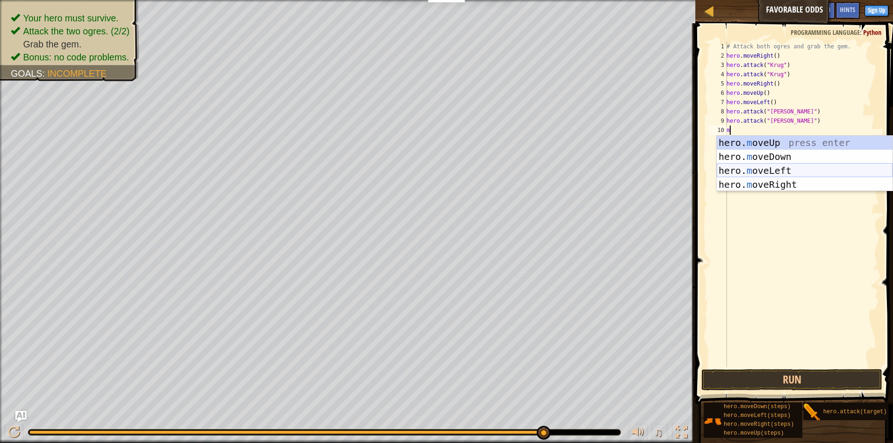
click at [764, 167] on div "hero. m oveUp press enter hero. m oveDown press enter hero. m oveLeft press ent…" at bounding box center [805, 178] width 176 height 84
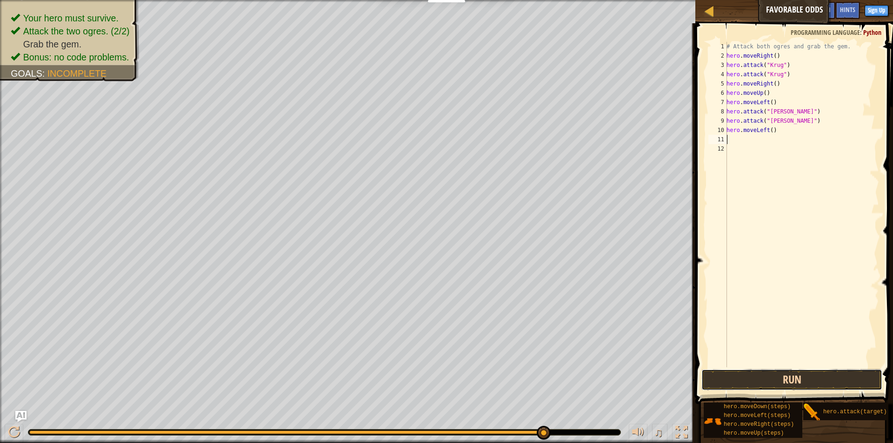
click at [766, 374] on button "Run" at bounding box center [791, 379] width 181 height 21
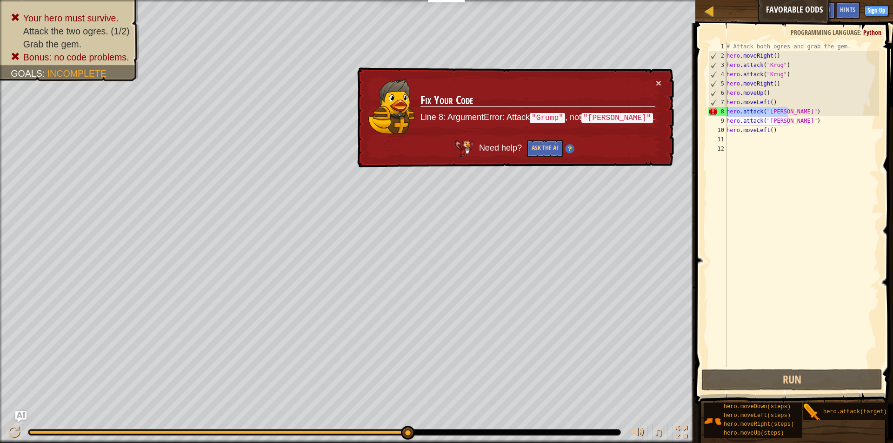
drag, startPoint x: 800, startPoint y: 112, endPoint x: 704, endPoint y: 110, distance: 96.3
click at [704, 110] on div "1 2 3 4 5 6 7 8 9 10 11 12 # Attack both [PERSON_NAME] and grab the gem. hero .…" at bounding box center [793, 232] width 200 height 408
type textarea "hero.attack("[PERSON_NAME]")"
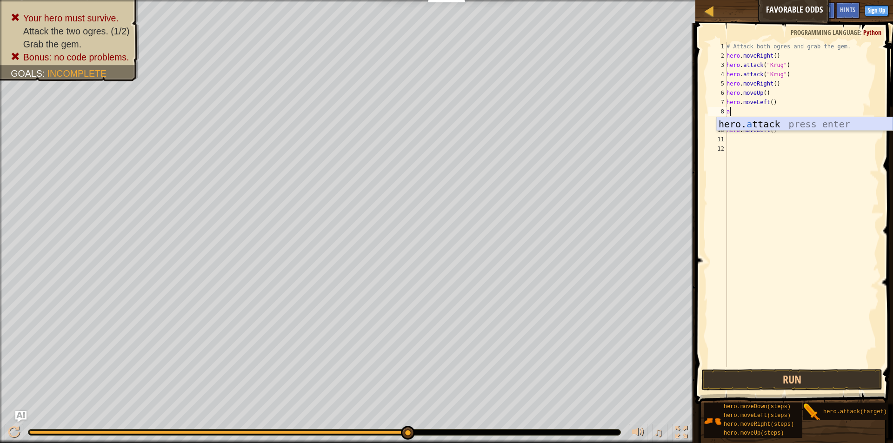
click at [783, 124] on div "hero. a ttack press enter" at bounding box center [805, 138] width 176 height 42
click at [775, 124] on div "# Attack both ogres and grab the gem. hero . moveRight ( ) hero . attack ( "[PE…" at bounding box center [802, 214] width 154 height 344
type textarea "hero.attack("Grump")"
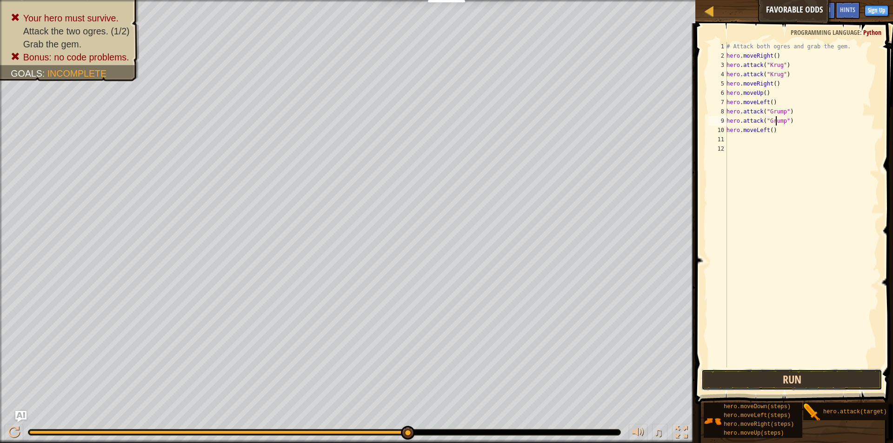
click at [738, 382] on button "Run" at bounding box center [791, 379] width 181 height 21
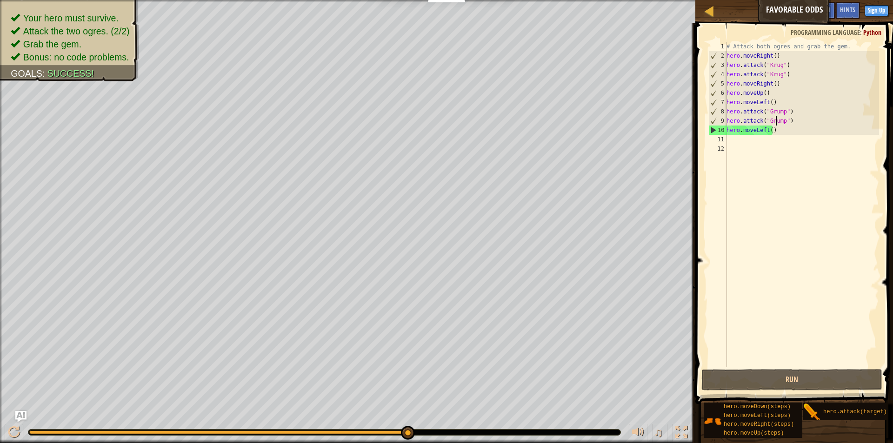
click at [747, 143] on div "# Attack both ogres and grab the gem. hero . moveRight ( ) hero . attack ( "[PE…" at bounding box center [802, 214] width 154 height 344
type textarea "m"
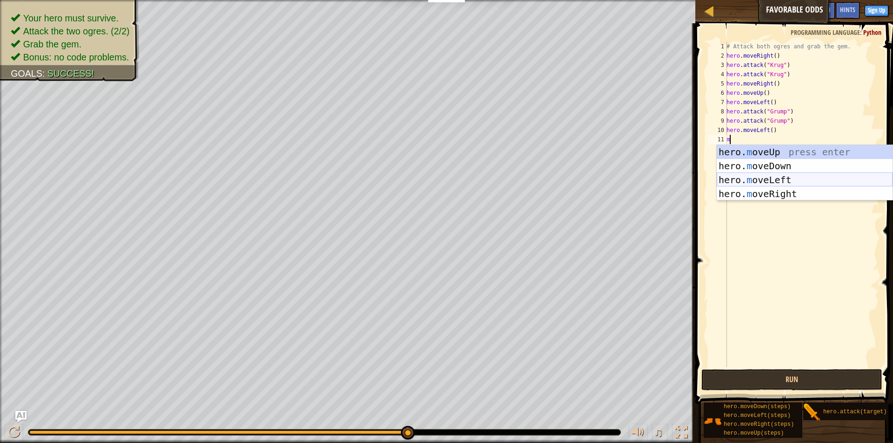
click at [783, 180] on div "hero. m oveUp press enter hero. m oveDown press enter hero. m oveLeft press ent…" at bounding box center [805, 187] width 176 height 84
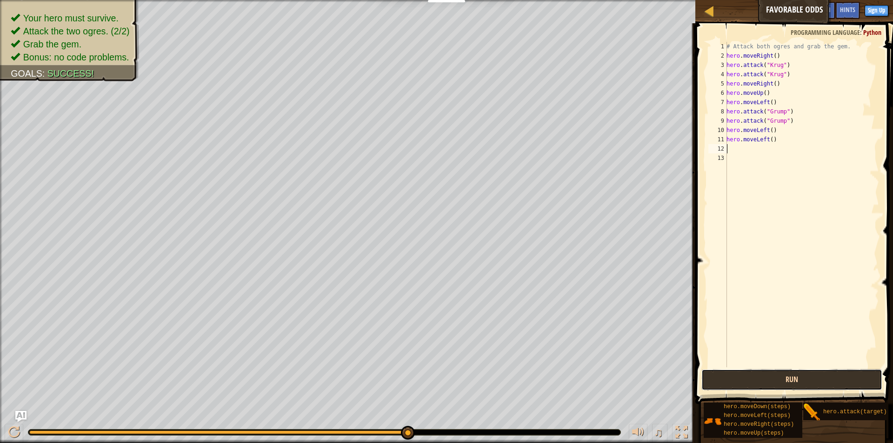
click at [766, 375] on button "Run" at bounding box center [791, 379] width 181 height 21
